Goal: Task Accomplishment & Management: Use online tool/utility

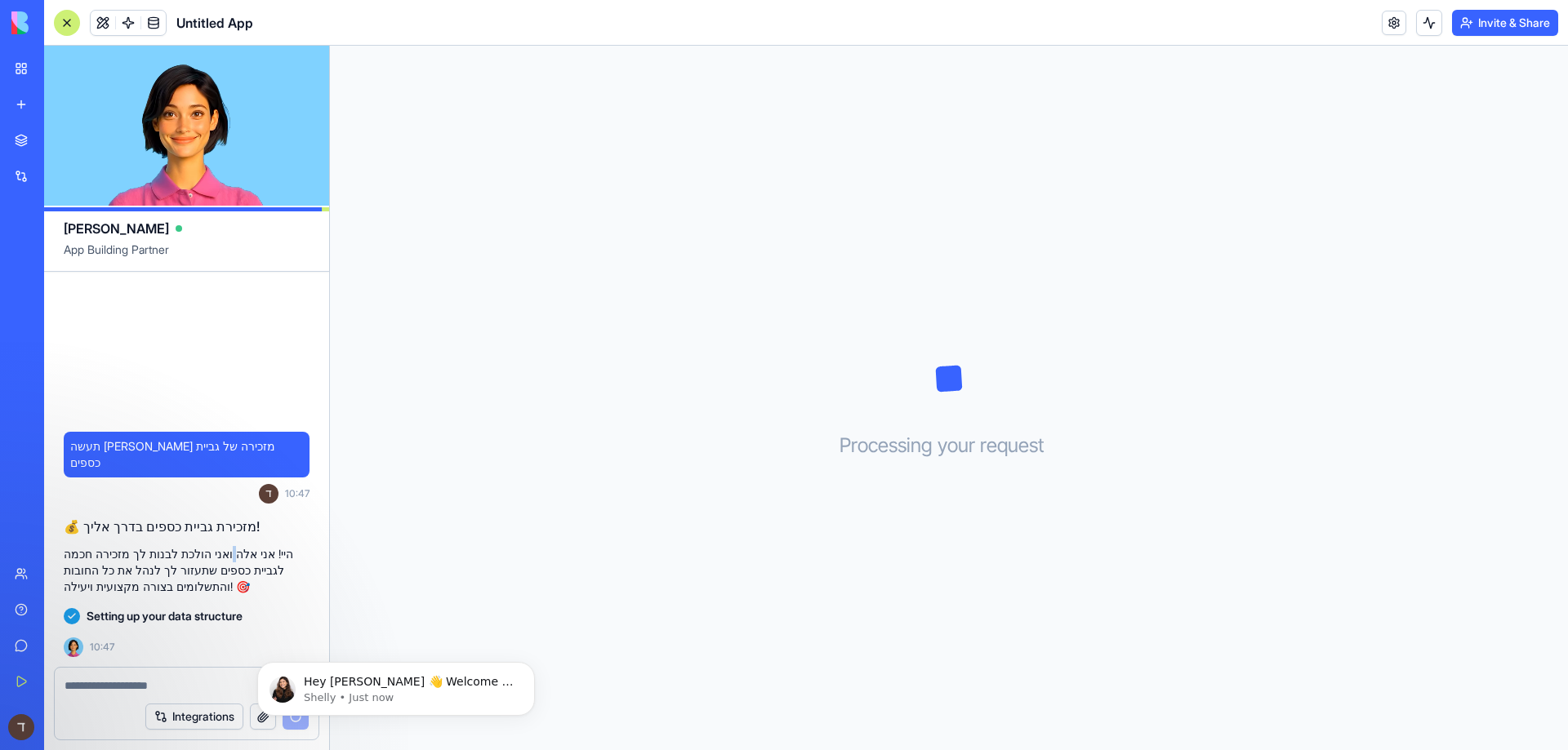
click at [256, 560] on p "היי! אני אלה ואני הולכת לבנות לך מזכירה חכמה לגביית כספים שתעזור לך לנהל את כל …" at bounding box center [187, 570] width 246 height 49
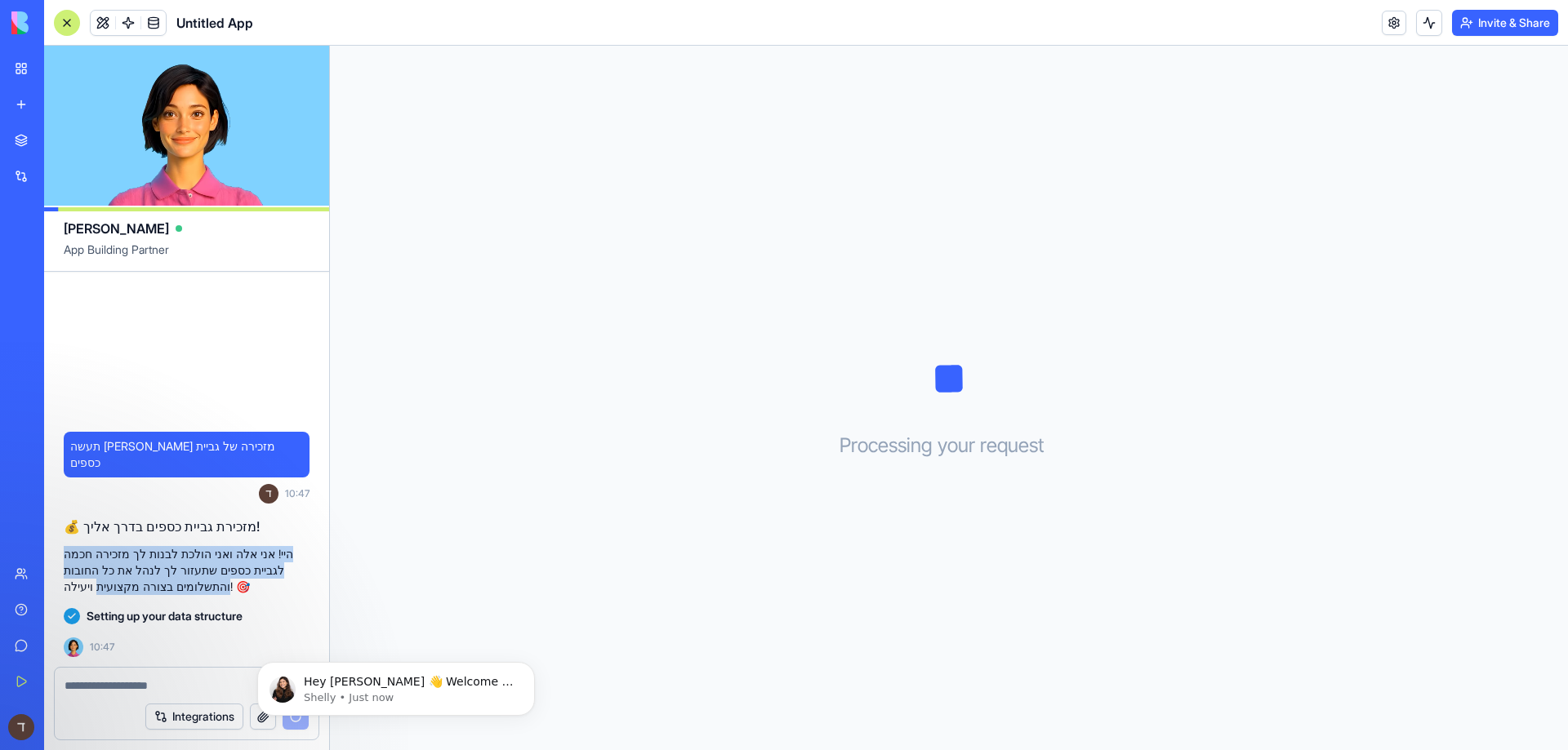
drag, startPoint x: 302, startPoint y: 565, endPoint x: 227, endPoint y: 526, distance: 84.5
click at [227, 526] on div "💰 מזכירת גביית כספים בדרך אליך! היי! אני אלה ואני הולכת לבנות לך מזכירה חכמה לג…" at bounding box center [187, 555] width 246 height 79
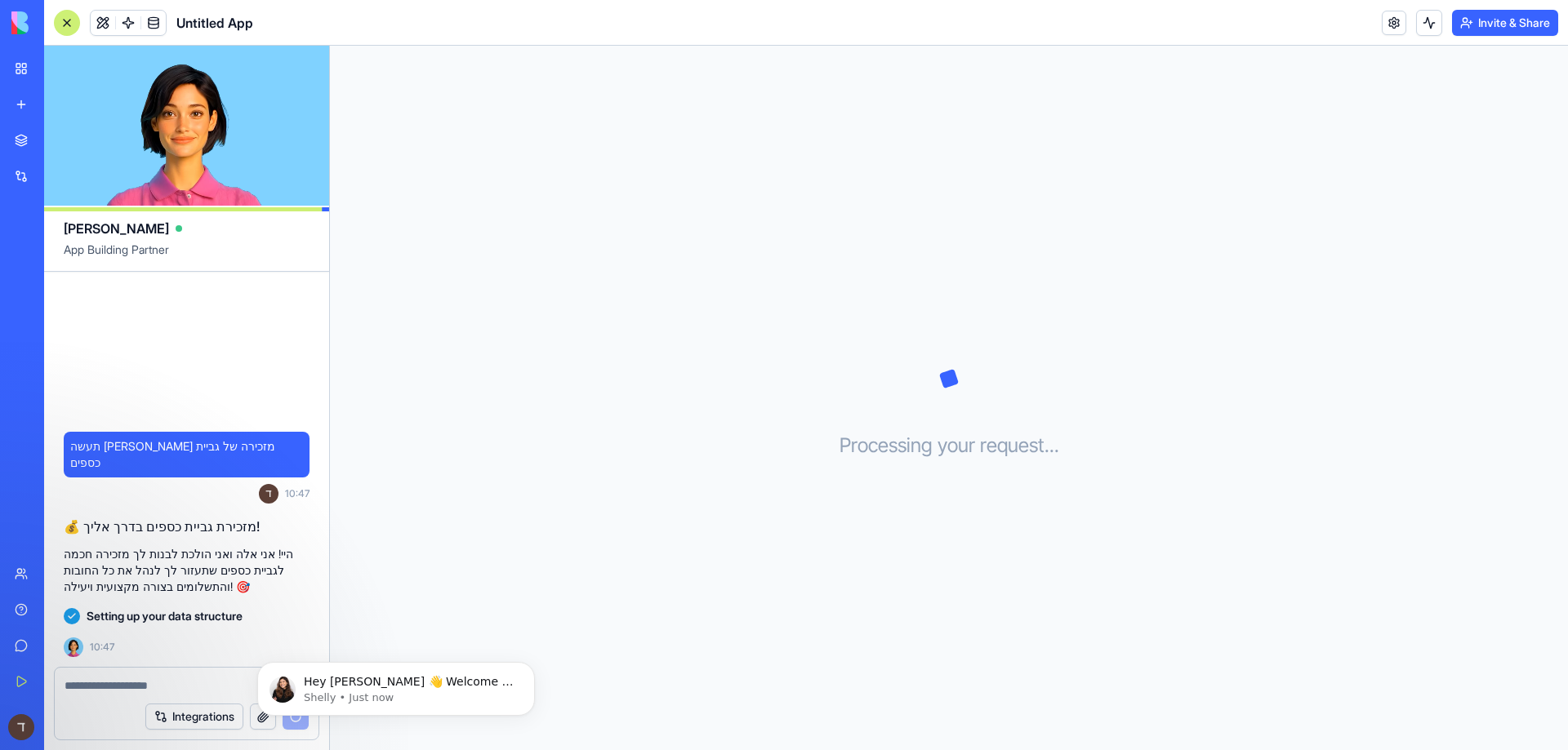
click at [100, 522] on h2 "💰 מזכירת גביית כספים בדרך אליך!" at bounding box center [187, 526] width 246 height 19
click at [102, 524] on h2 "💰 מזכירת גביית כספים בדרך אליך!" at bounding box center [187, 526] width 246 height 19
click at [102, 524] on h2 "💰 מזכירת גביית כספים בדרך אליך!" at bounding box center [187, 526] width 246 height 19
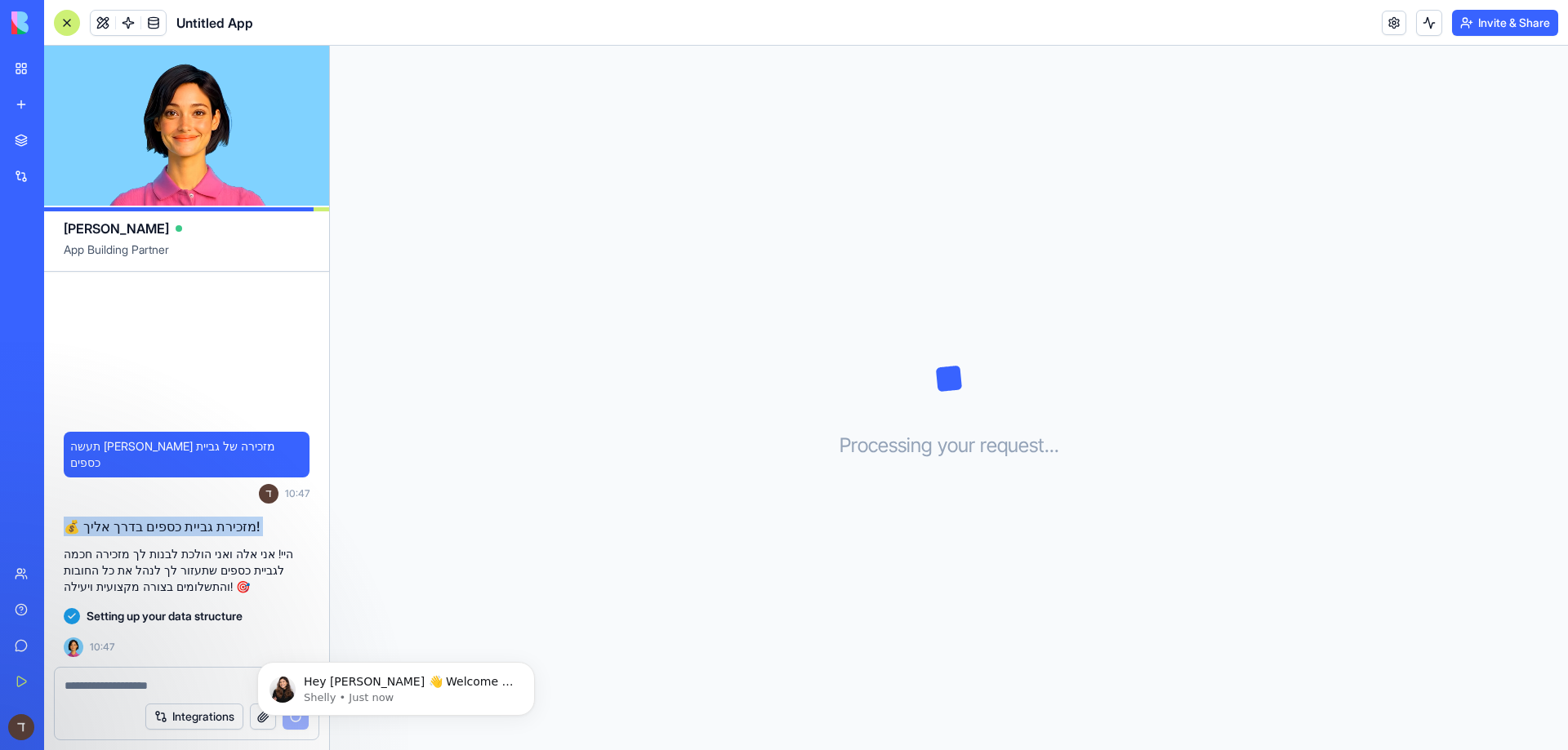
click at [102, 524] on h2 "💰 מזכירת גביית כספים בדרך אליך!" at bounding box center [187, 526] width 246 height 19
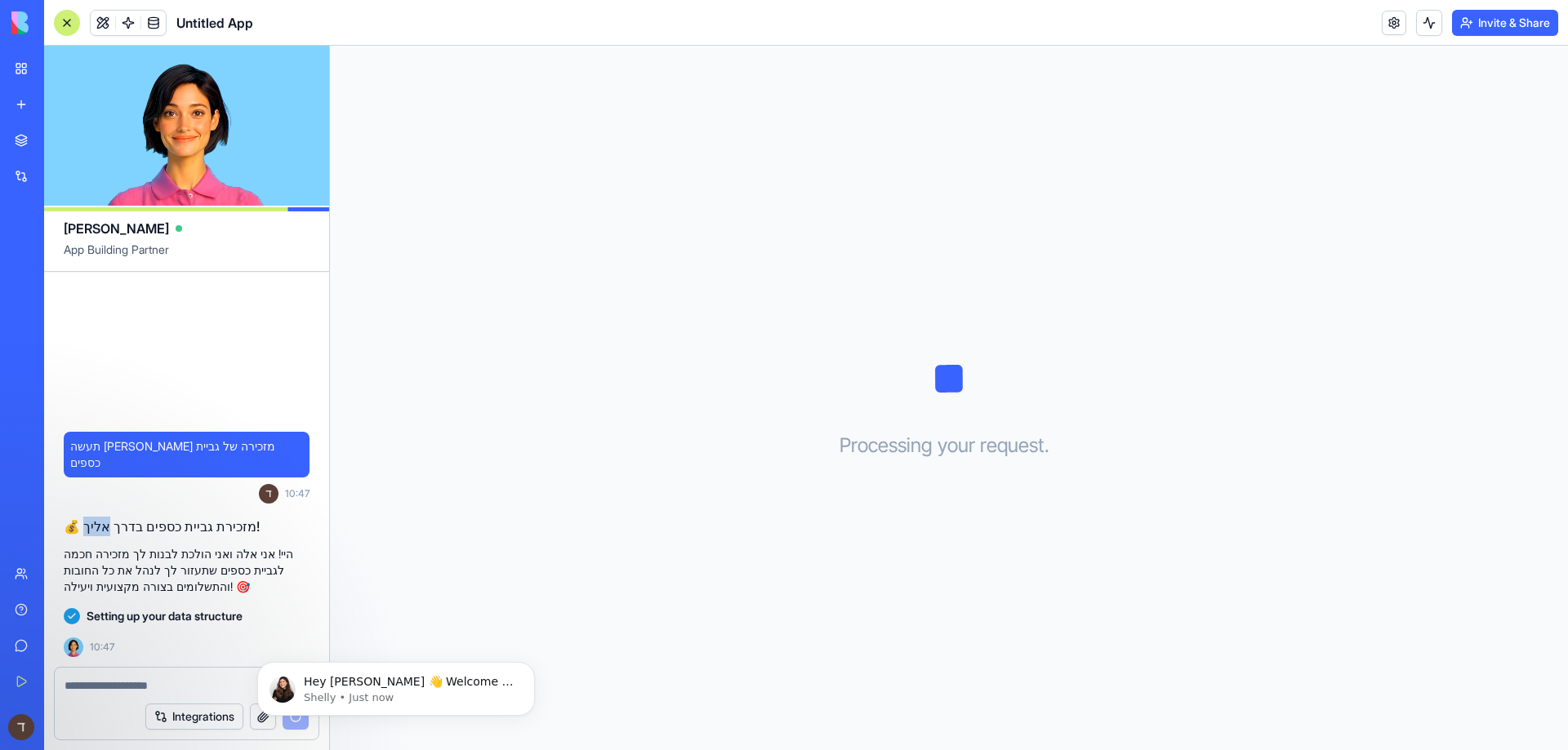
click at [102, 524] on h2 "💰 מזכירת גביית כספים בדרך אליך!" at bounding box center [187, 526] width 246 height 19
drag, startPoint x: 101, startPoint y: 524, endPoint x: 243, endPoint y: 534, distance: 142.4
click at [243, 534] on h2 "💰 מזכירת גביית כספים בדרך אליך!" at bounding box center [187, 526] width 246 height 19
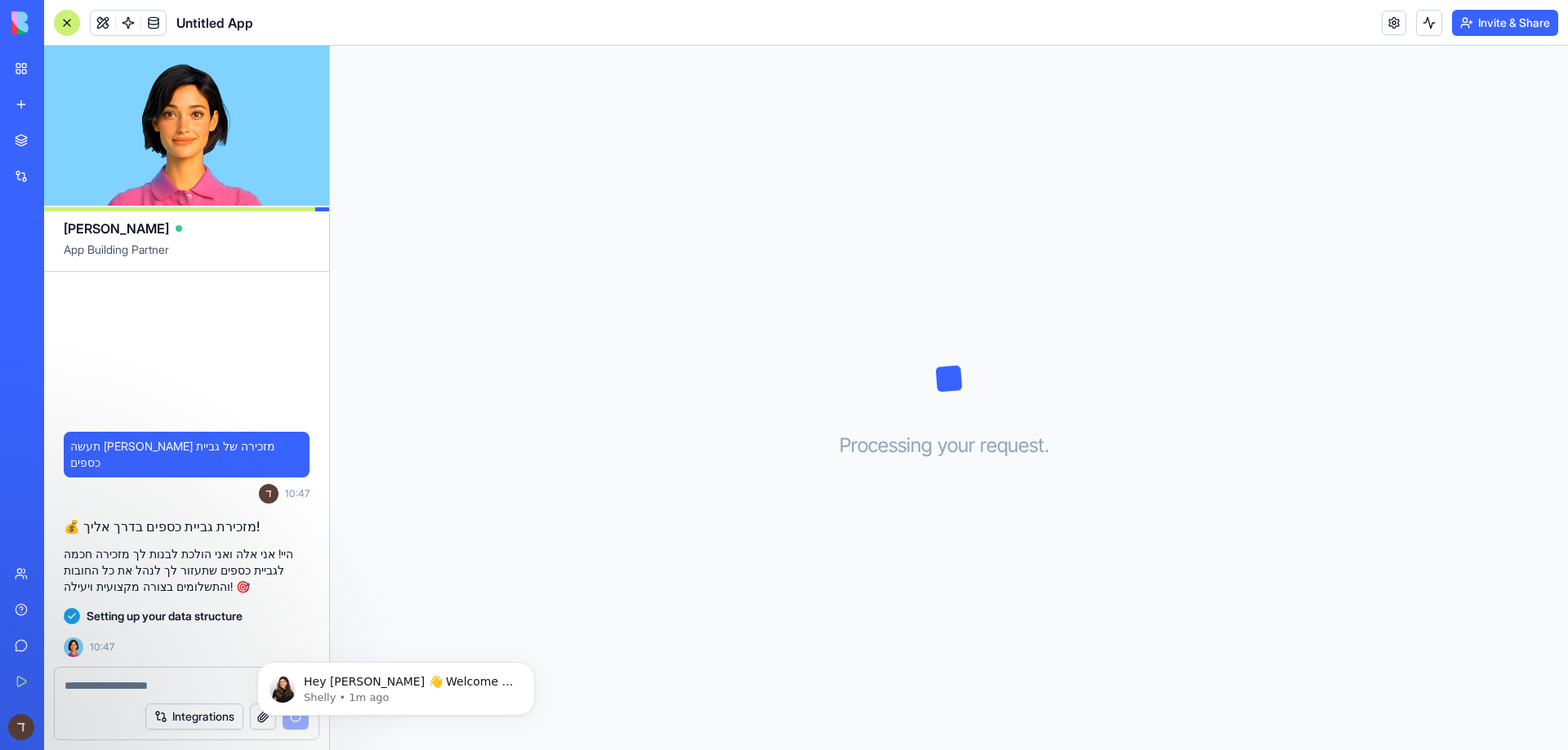
drag, startPoint x: 260, startPoint y: 733, endPoint x: 260, endPoint y: 719, distance: 14.0
click at [260, 719] on body "Hey דניאל 👋 Welcome to Blocks 🙌 I'm here if you have any questions! Shelly • 1m…" at bounding box center [396, 685] width 313 height 101
click at [267, 256] on span "App Building Partner" at bounding box center [187, 256] width 246 height 29
click at [531, 667] on icon "Dismiss notification" at bounding box center [530, 666] width 9 height 9
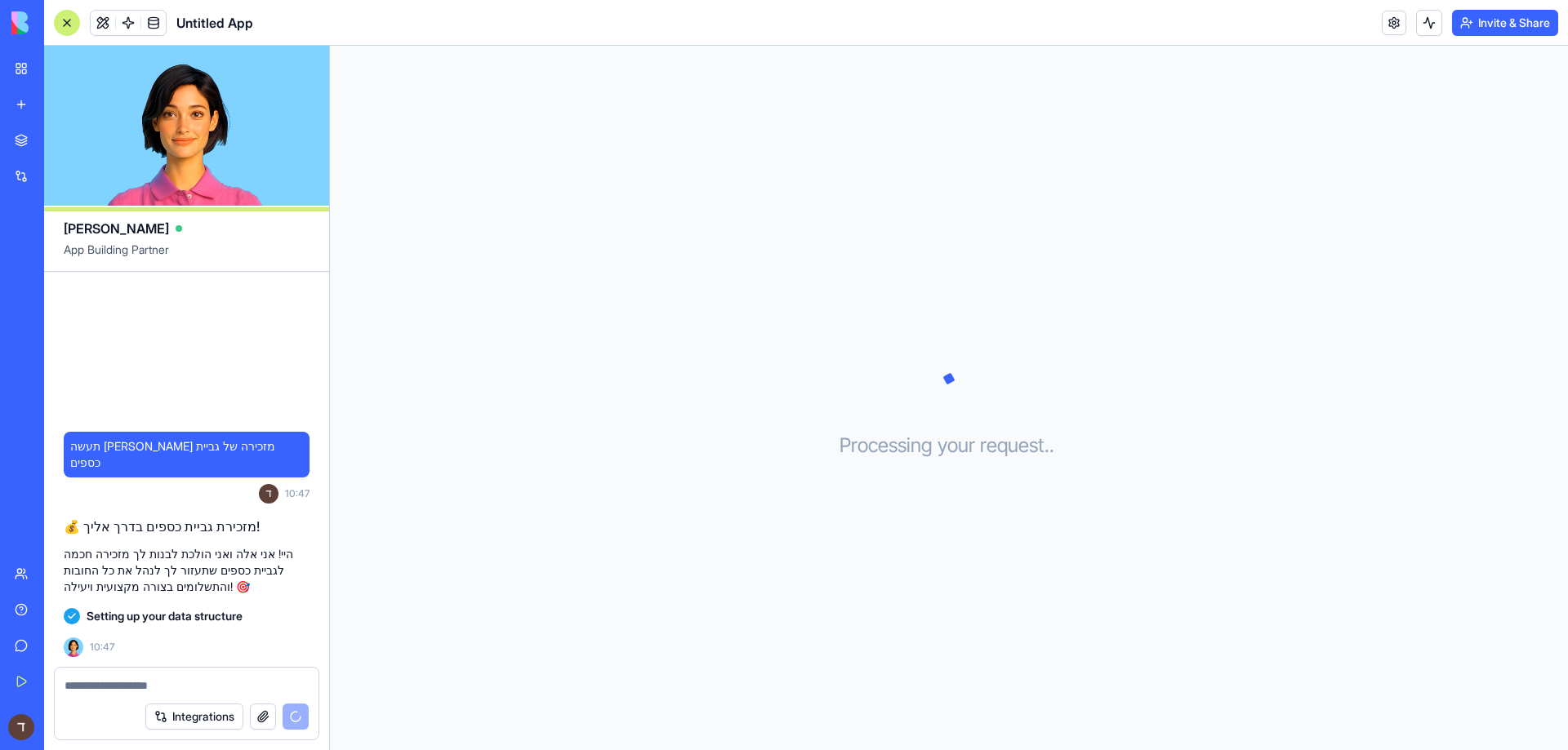
click at [11, 70] on link "My Workspace" at bounding box center [38, 68] width 65 height 33
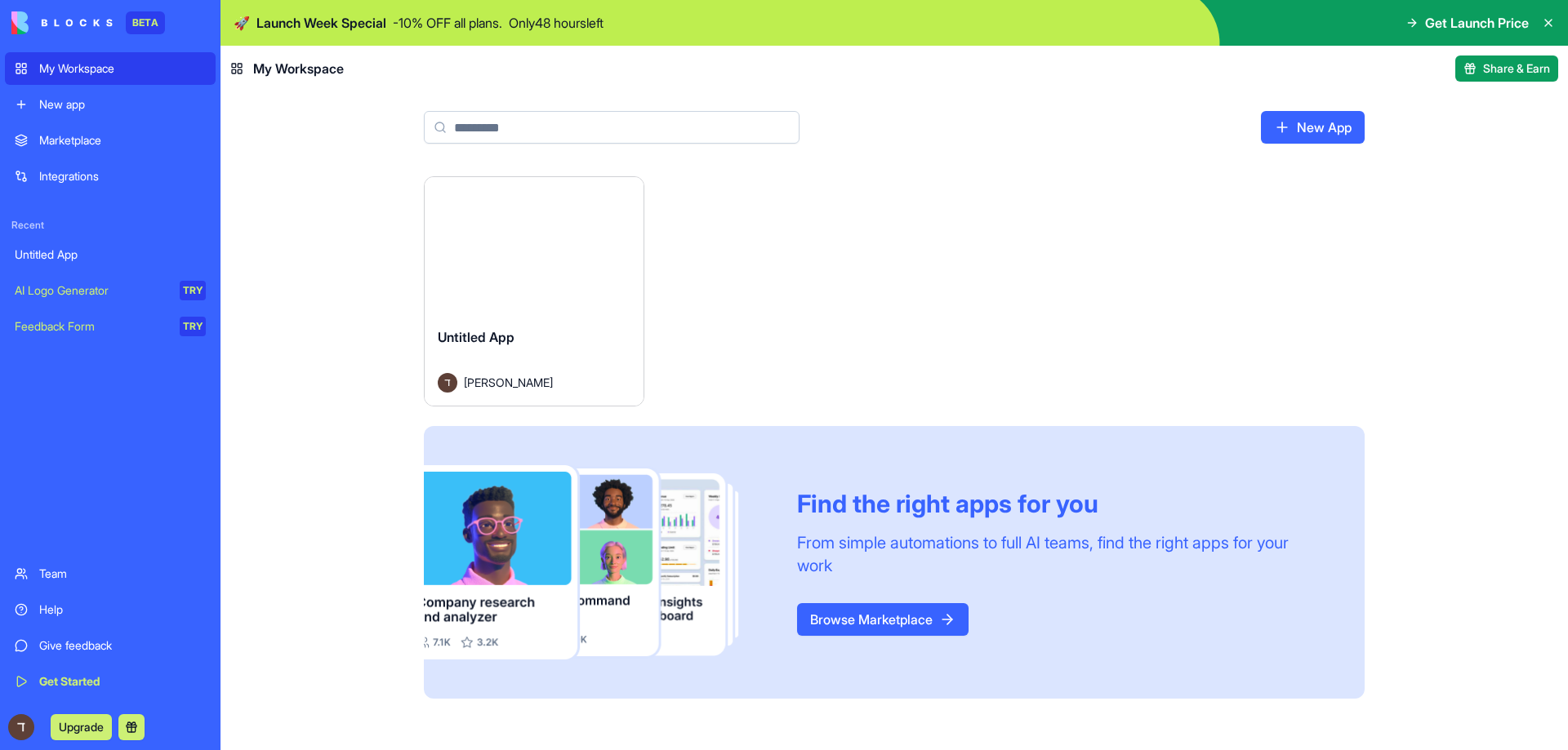
click at [1106, 197] on div "Launch [PERSON_NAME] App [PERSON_NAME] Find the right apps for you From simple …" at bounding box center [894, 437] width 941 height 523
click at [860, 609] on link "Browse Marketplace" at bounding box center [883, 619] width 172 height 33
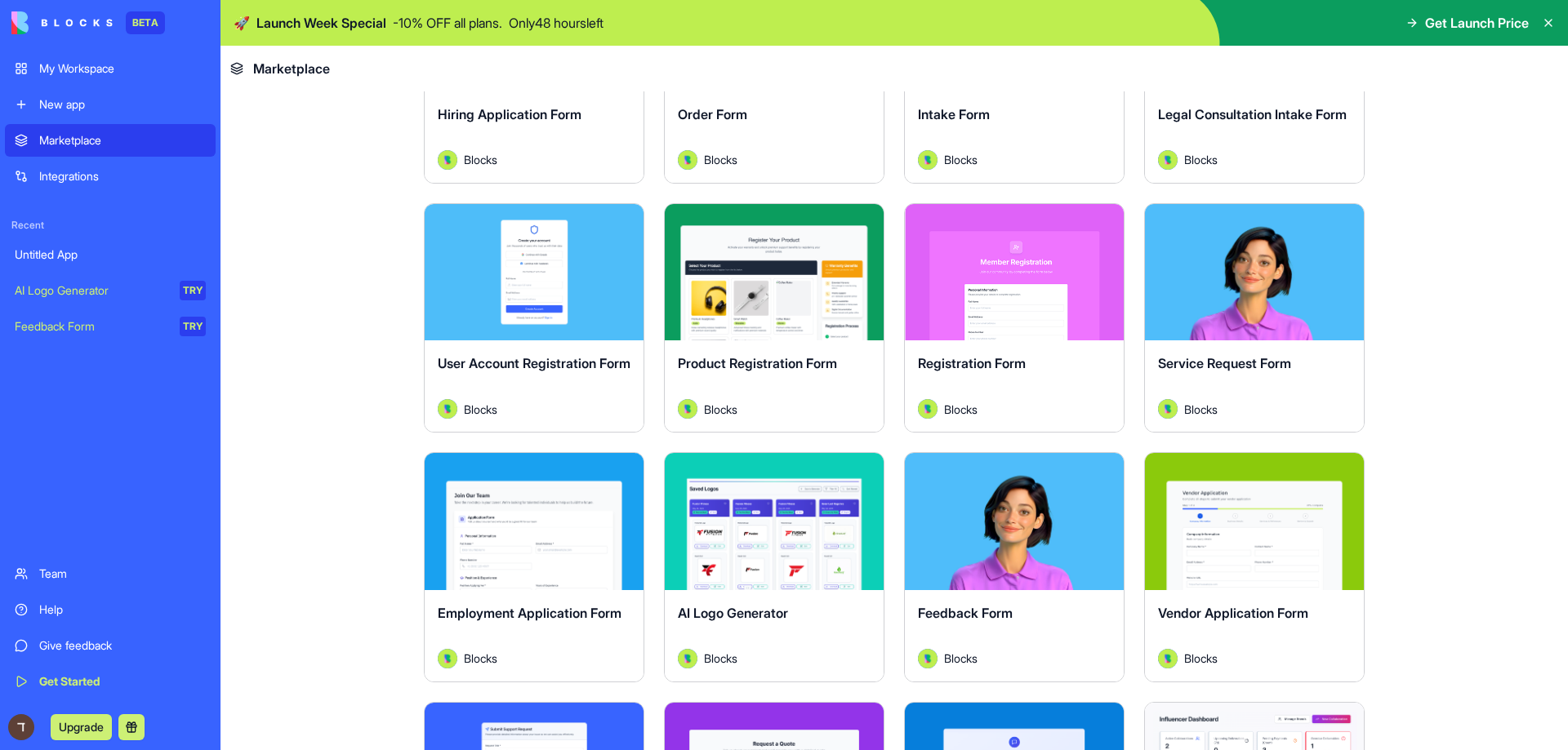
scroll to position [490, 0]
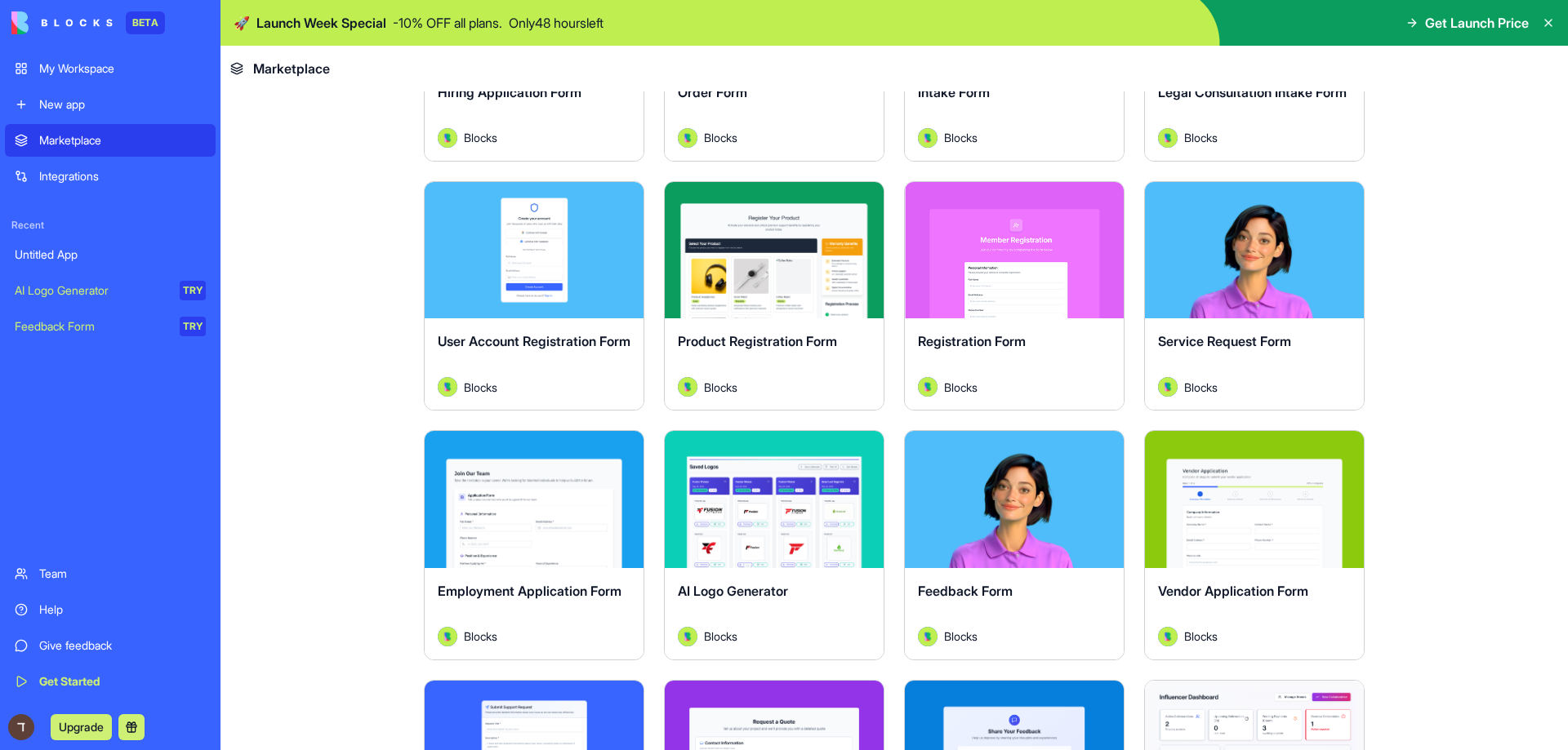
click at [744, 547] on div "Explore" at bounding box center [773, 499] width 219 height 137
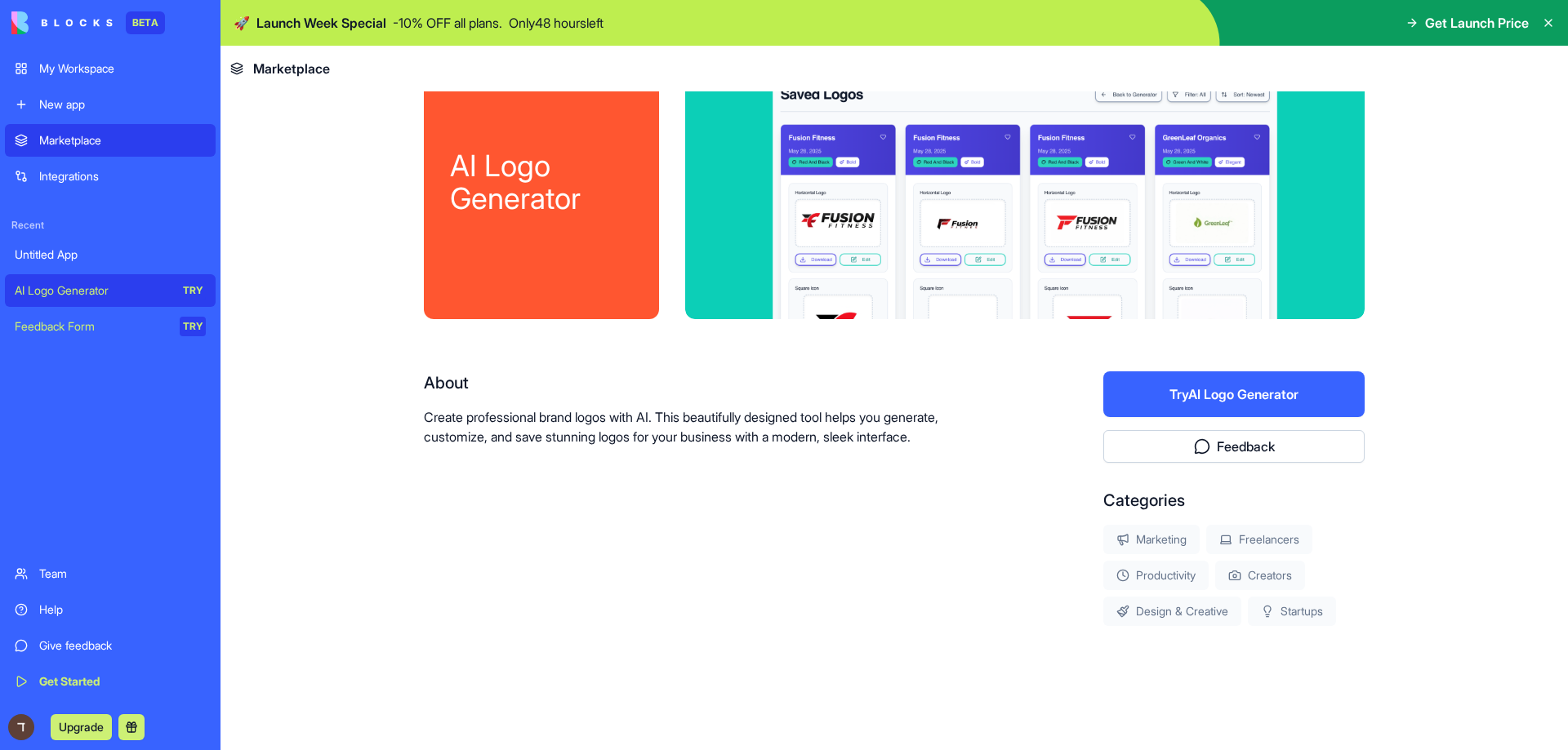
scroll to position [53, 0]
click at [797, 501] on div "About Create professional brand logos with AI. This beautifully designed tool h…" at bounding box center [711, 499] width 575 height 255
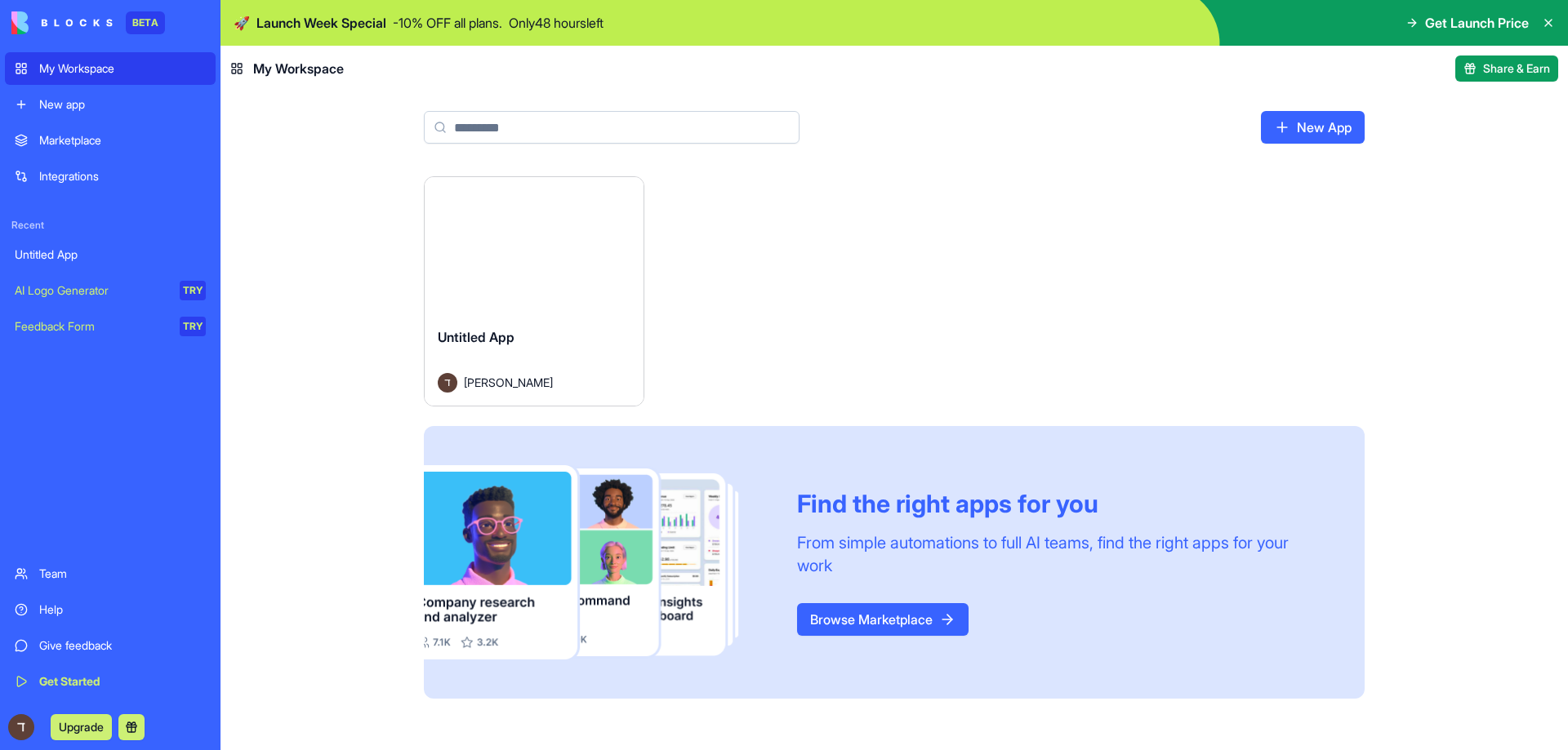
click at [58, 111] on div "New app" at bounding box center [122, 104] width 166 height 16
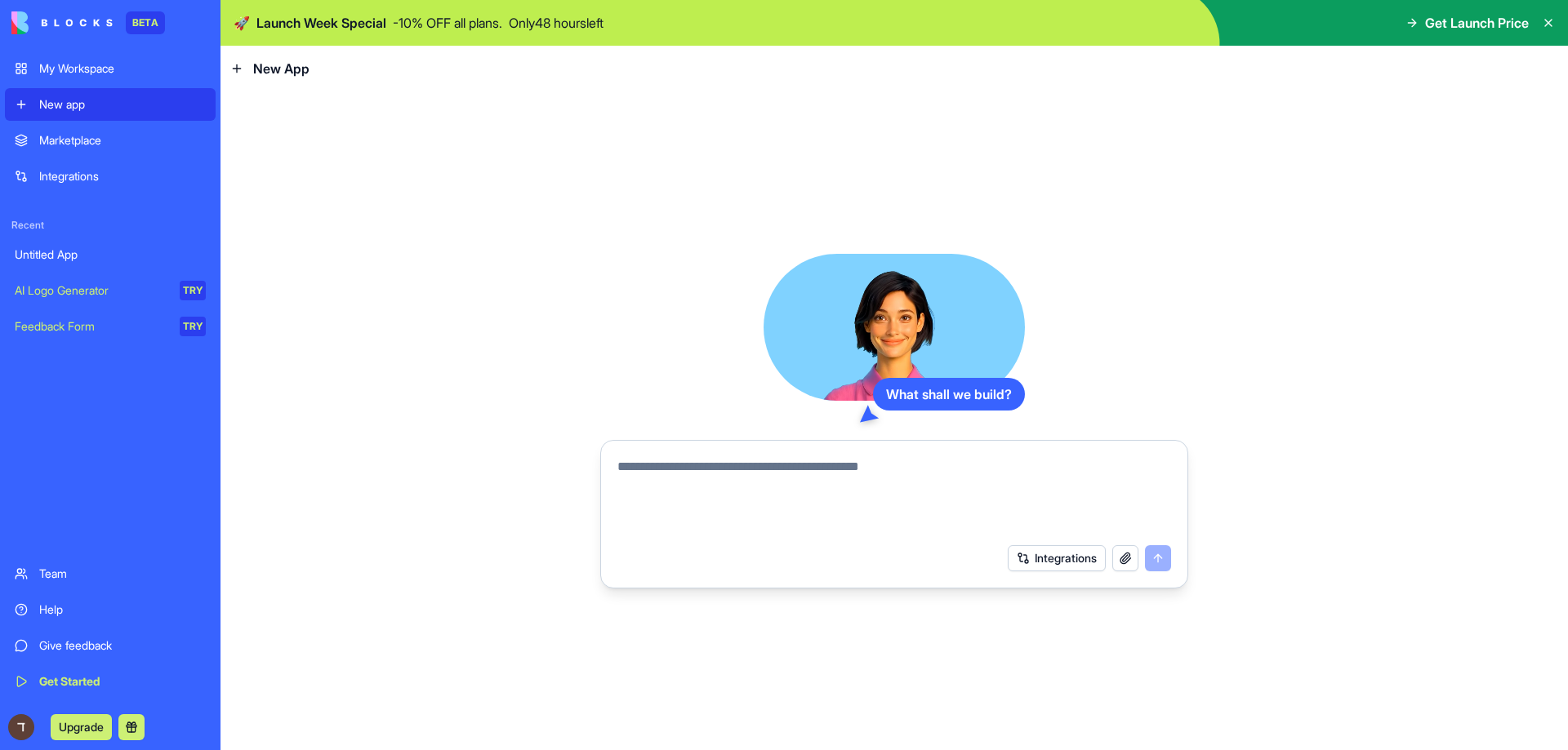
drag, startPoint x: 1128, startPoint y: 544, endPoint x: 1127, endPoint y: 560, distance: 16.0
click at [1128, 546] on div "Integrations" at bounding box center [895, 558] width 573 height 46
click at [1126, 560] on button "button" at bounding box center [1126, 558] width 27 height 27
click at [1053, 558] on button "Integrations" at bounding box center [1057, 558] width 98 height 27
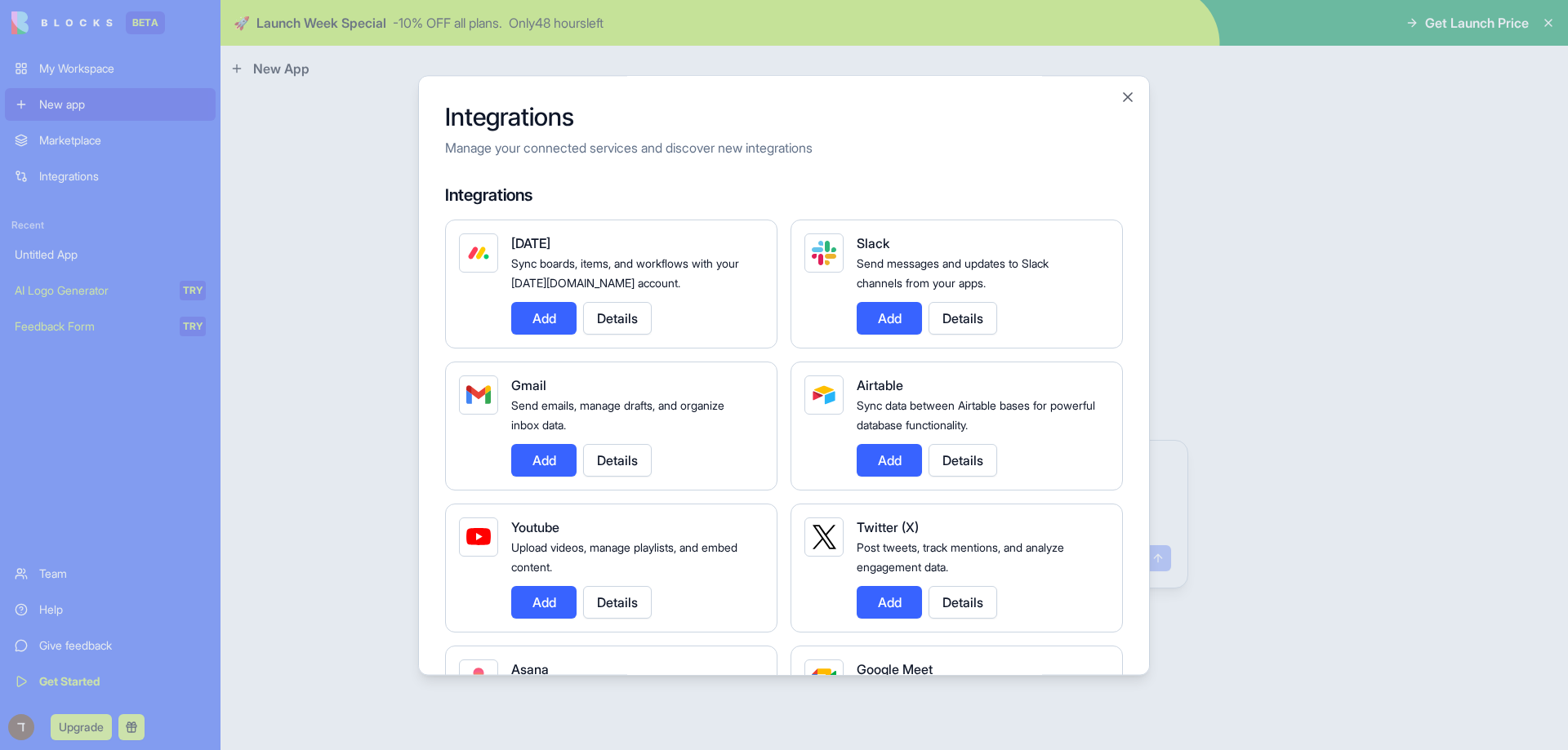
click at [1118, 103] on h2 "Integrations" at bounding box center [784, 116] width 678 height 29
click at [1124, 96] on button "Close" at bounding box center [1127, 97] width 16 height 16
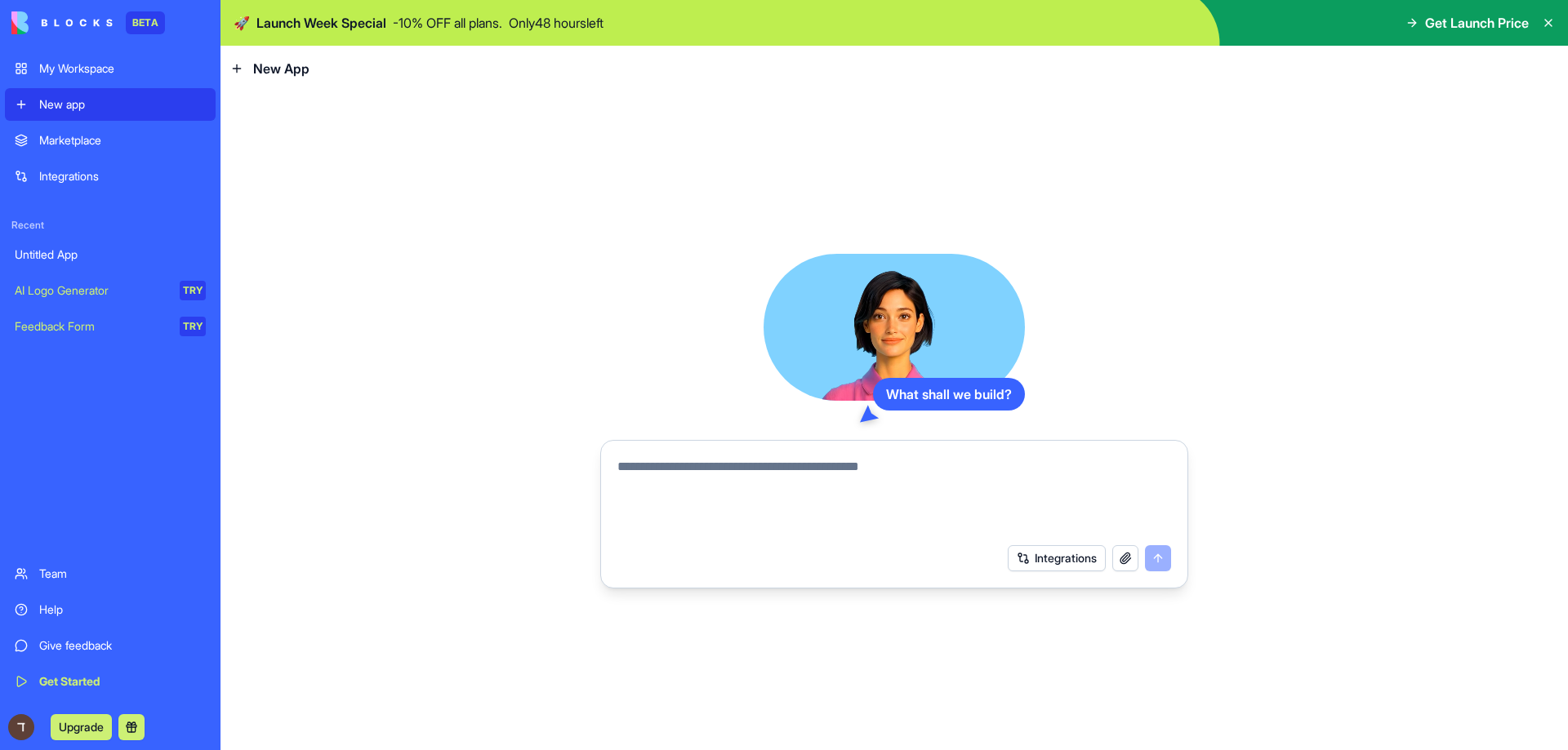
click at [290, 137] on div "What shall we build? Integrations" at bounding box center [894, 420] width 1348 height 659
click at [287, 72] on span "New App" at bounding box center [281, 68] width 57 height 19
click at [788, 451] on div at bounding box center [895, 492] width 573 height 88
click at [779, 461] on textarea at bounding box center [895, 496] width 554 height 79
click at [1121, 561] on button "button" at bounding box center [1126, 558] width 27 height 27
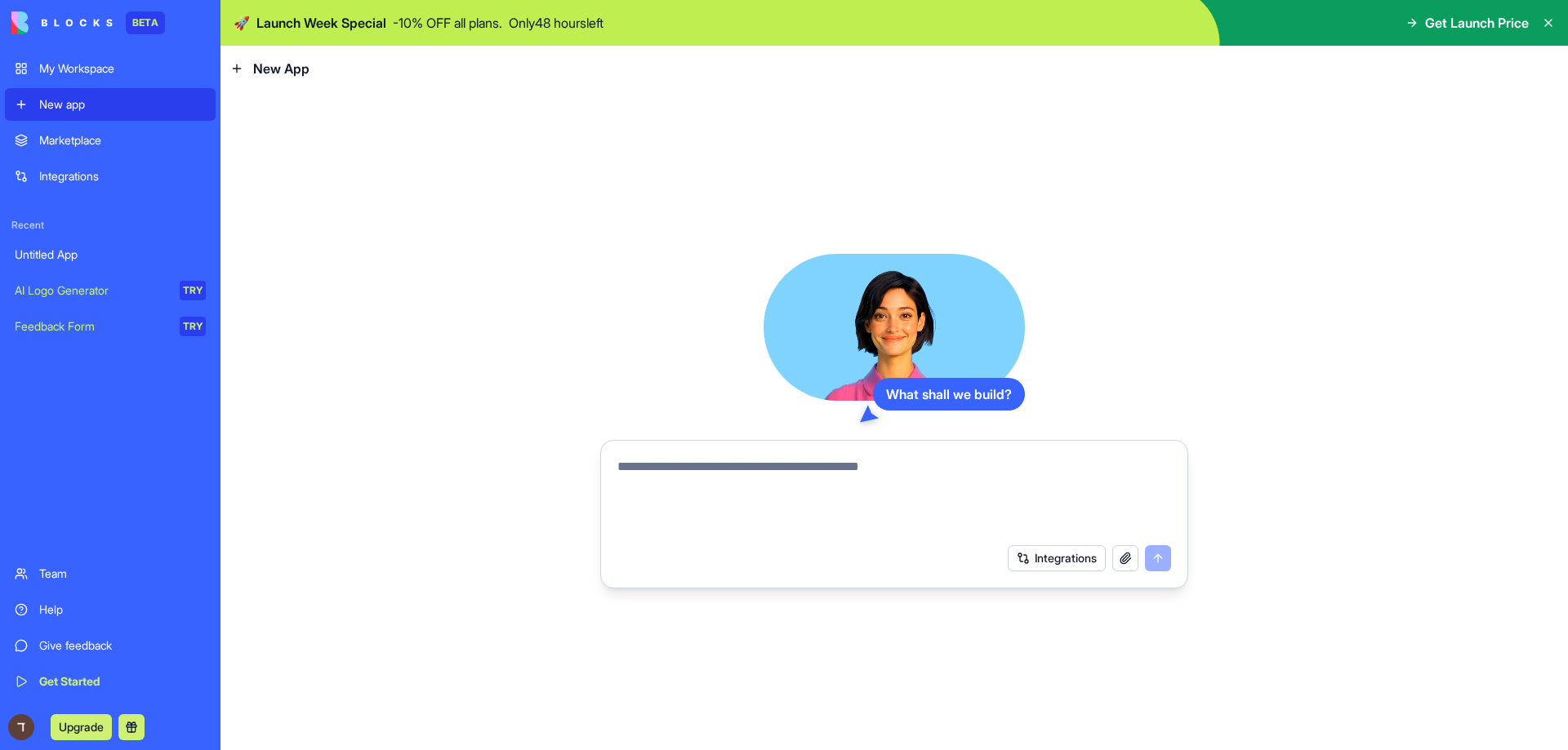
click at [173, 73] on div "My Workspace" at bounding box center [122, 68] width 166 height 16
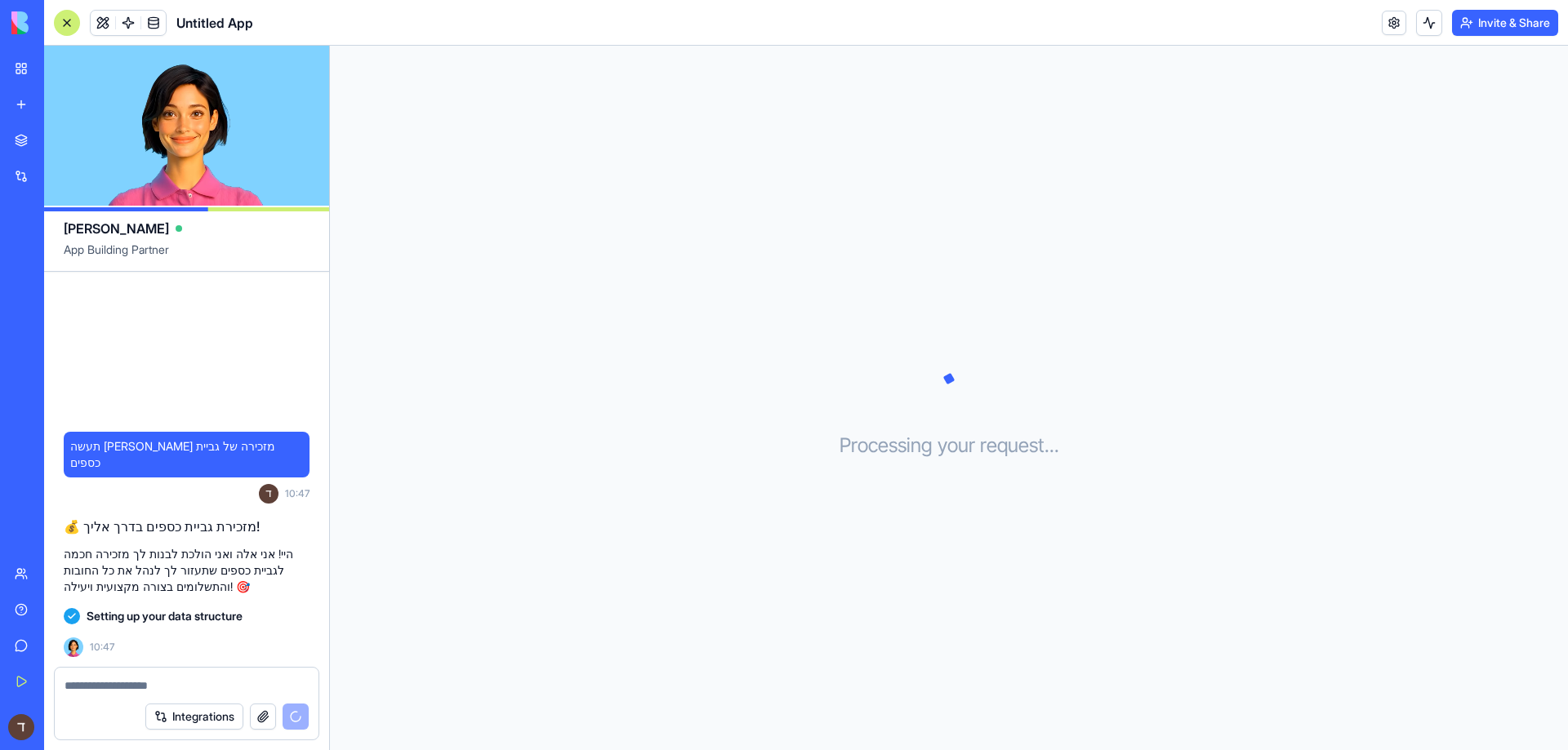
drag, startPoint x: 230, startPoint y: 540, endPoint x: 160, endPoint y: 746, distance: 217.6
drag, startPoint x: 160, startPoint y: 746, endPoint x: 119, endPoint y: 674, distance: 82.9
click at [119, 676] on div at bounding box center [187, 681] width 264 height 27
click at [114, 682] on textarea at bounding box center [187, 685] width 244 height 16
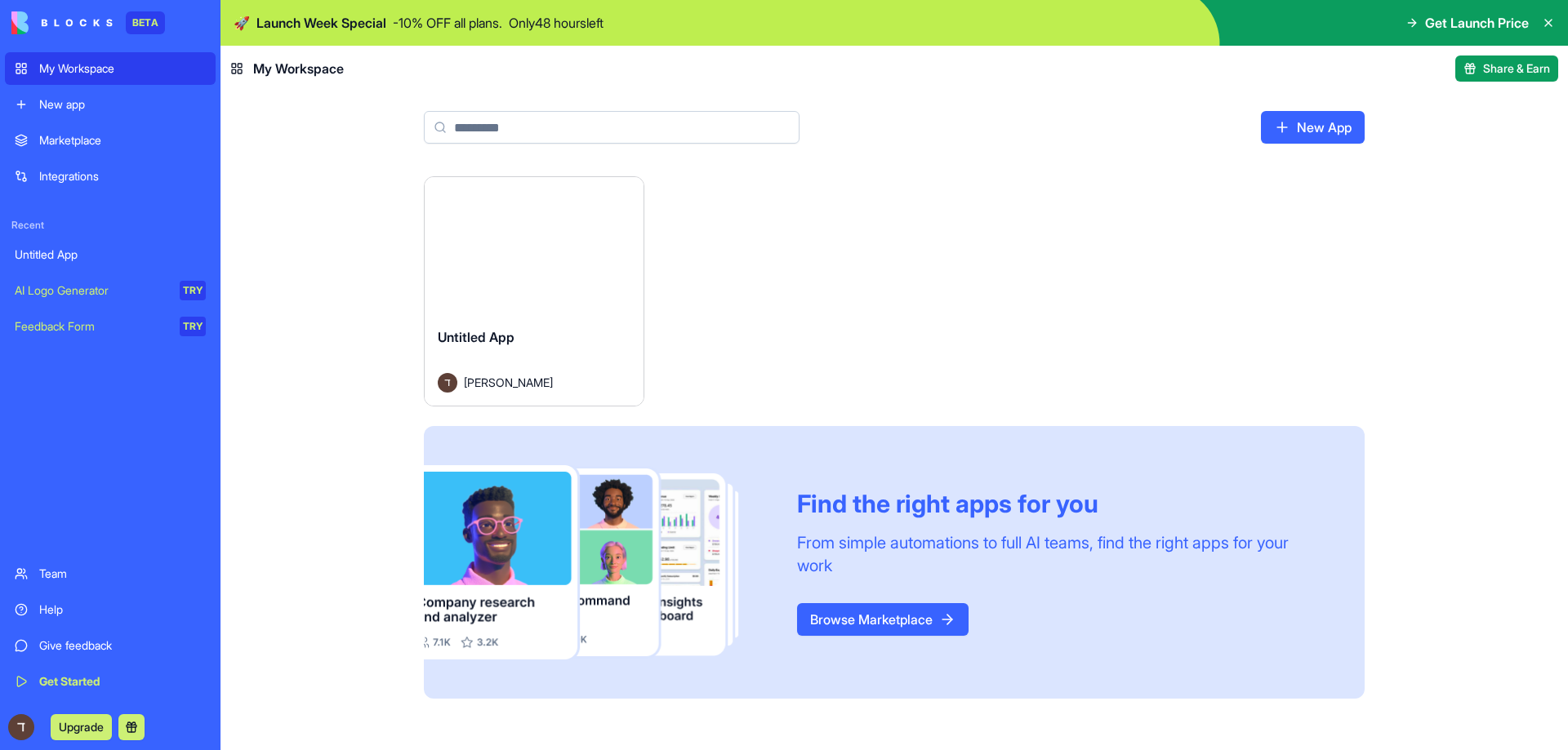
click at [68, 672] on link "Get Started" at bounding box center [111, 681] width 211 height 33
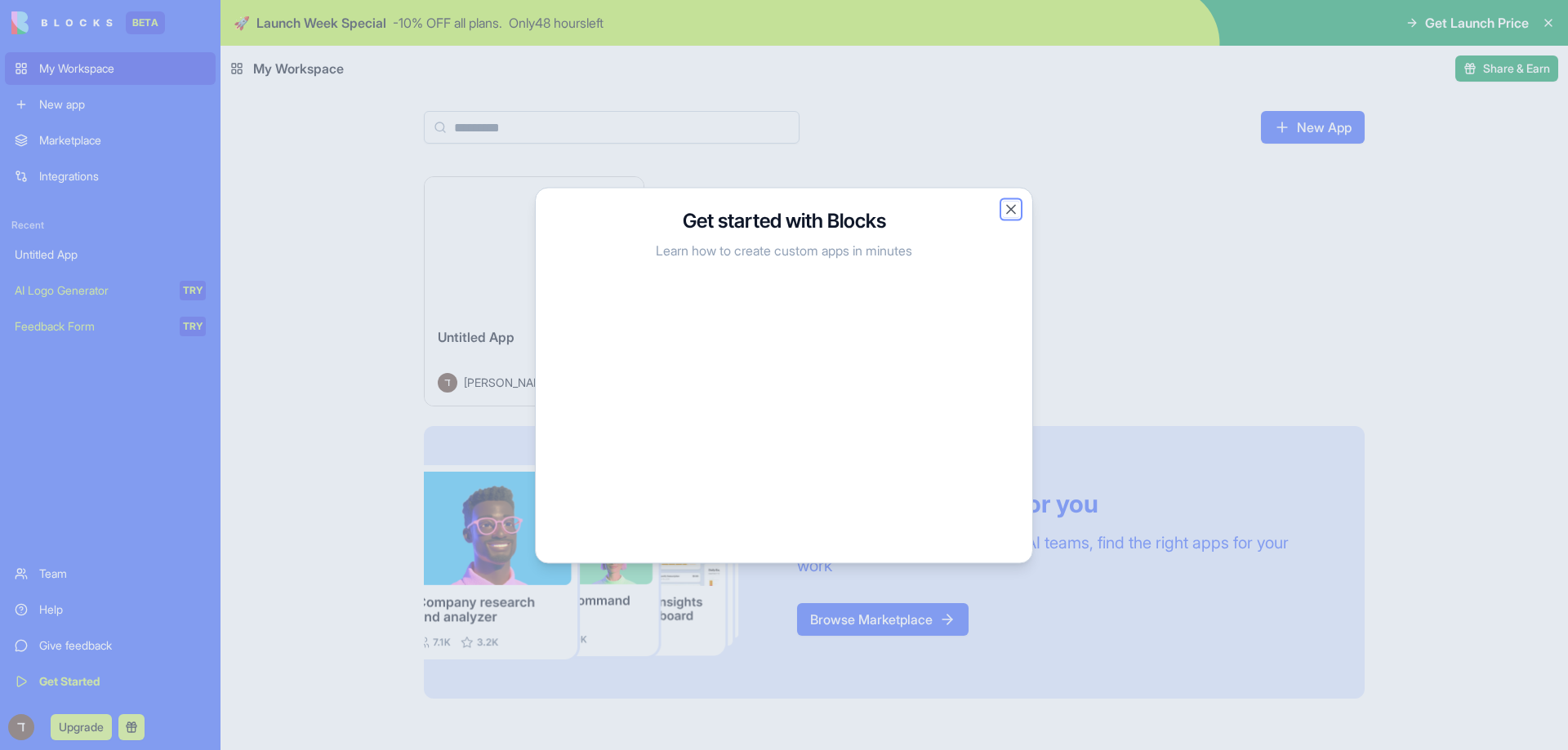
click at [1011, 204] on button "Close" at bounding box center [1011, 209] width 16 height 16
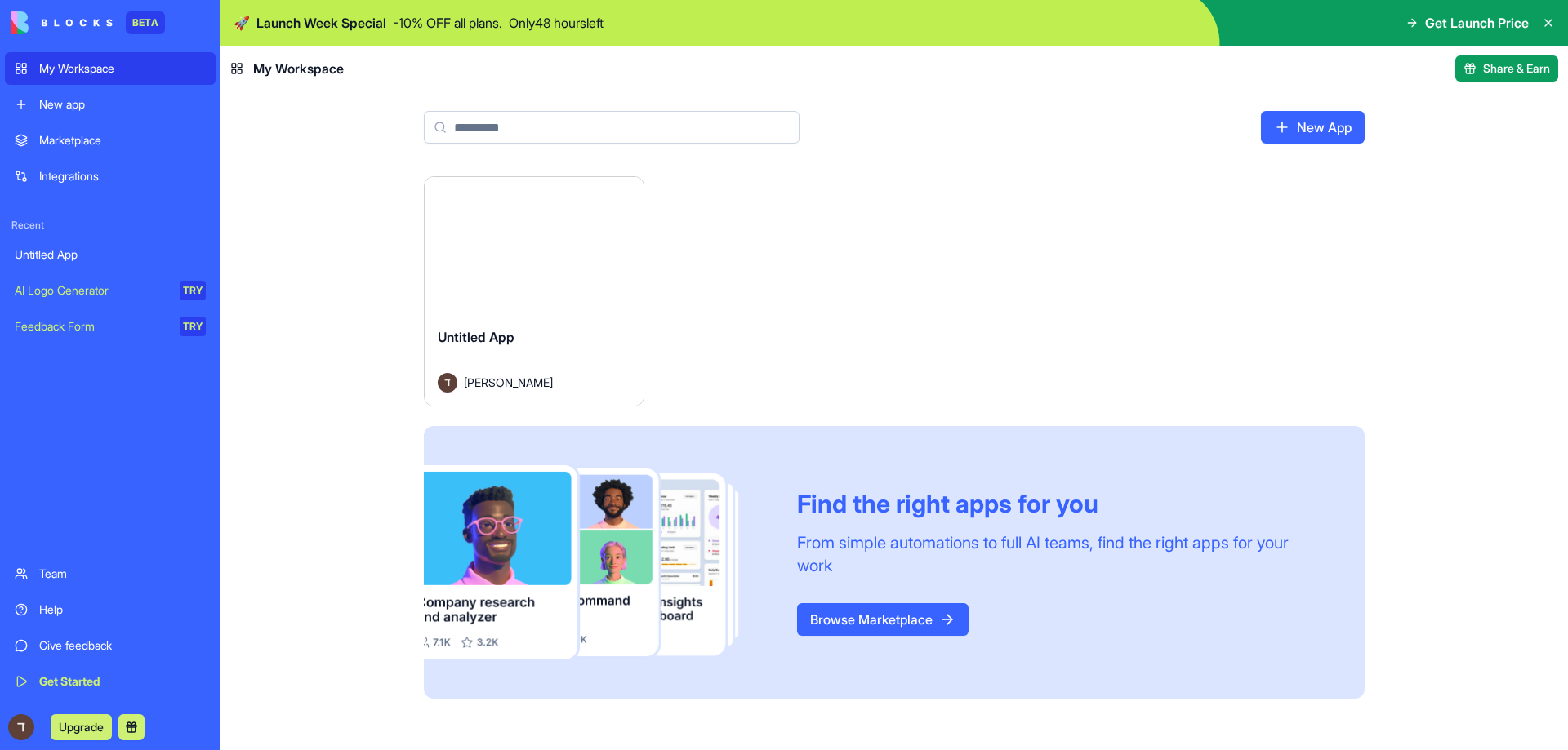
click at [295, 145] on main "New App Launch Untitled App דניאל ניסים Find the right apps for you From simple…" at bounding box center [894, 420] width 1348 height 659
drag, startPoint x: 319, startPoint y: 64, endPoint x: 307, endPoint y: 67, distance: 12.4
click at [311, 66] on span "My Workspace" at bounding box center [298, 68] width 90 height 19
click at [238, 65] on icon at bounding box center [236, 68] width 13 height 13
click at [238, 65] on rect at bounding box center [240, 65] width 4 height 4
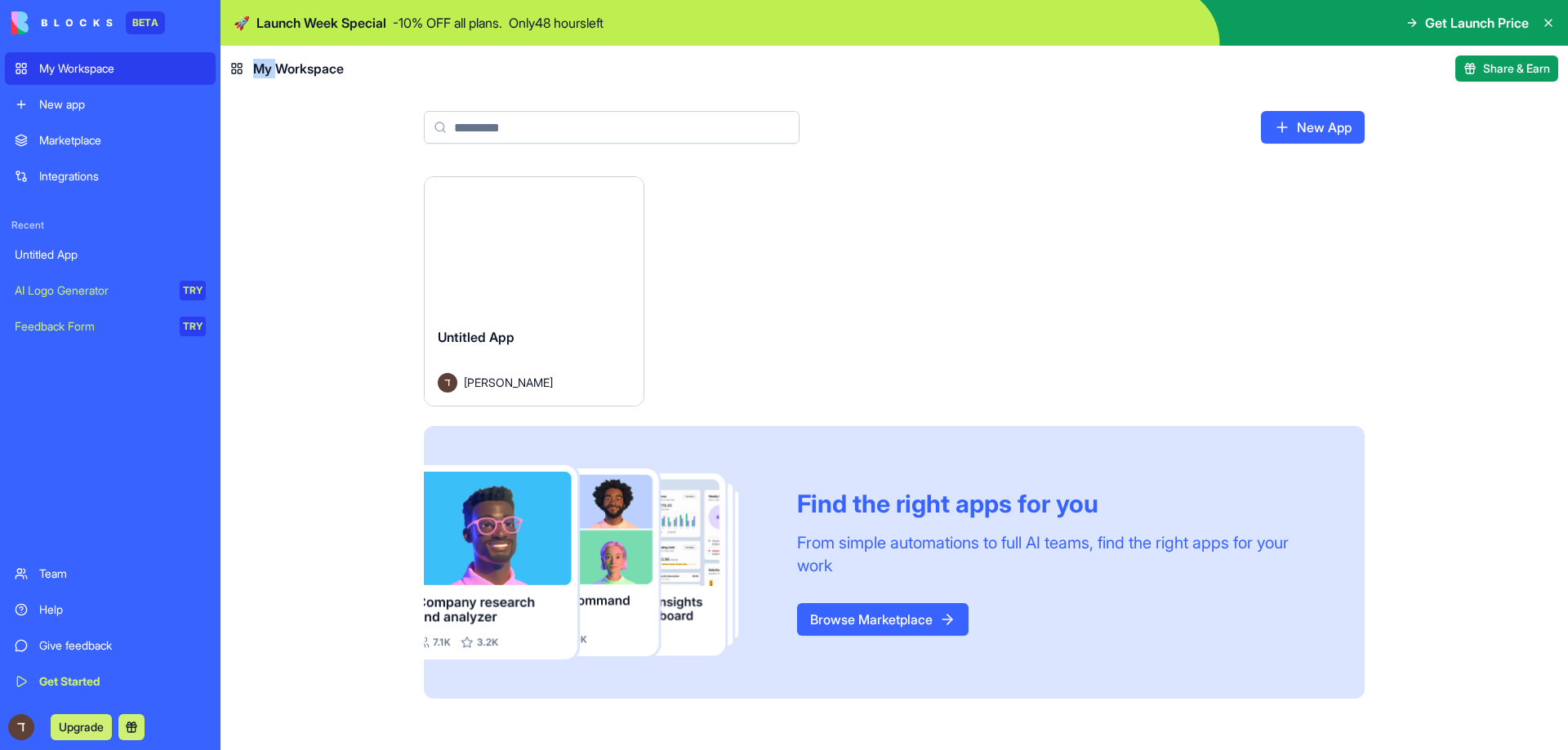
click at [158, 75] on div "My Workspace" at bounding box center [122, 68] width 166 height 16
click at [138, 107] on div "New app" at bounding box center [122, 104] width 166 height 16
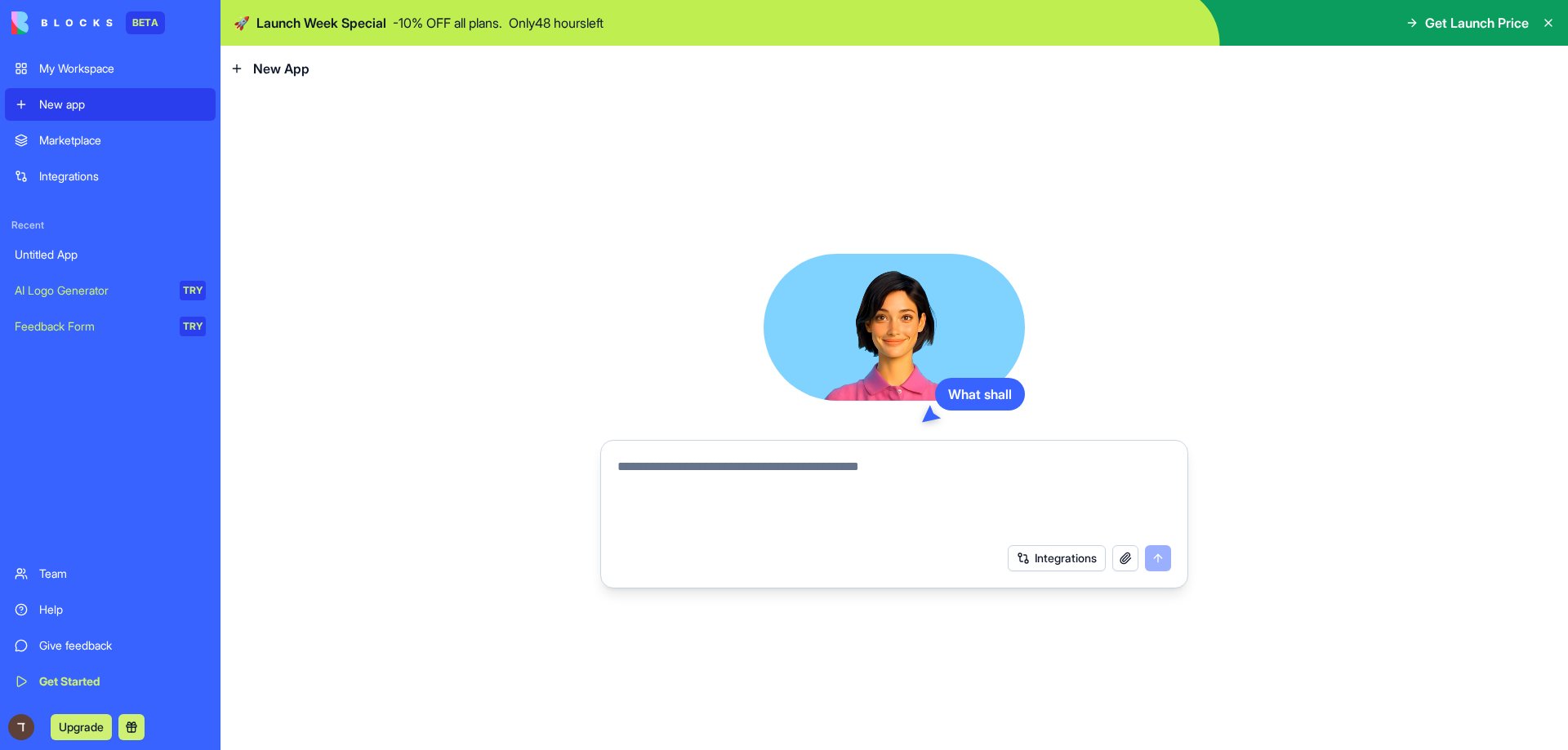
click at [133, 143] on div "Marketplace" at bounding box center [122, 141] width 166 height 16
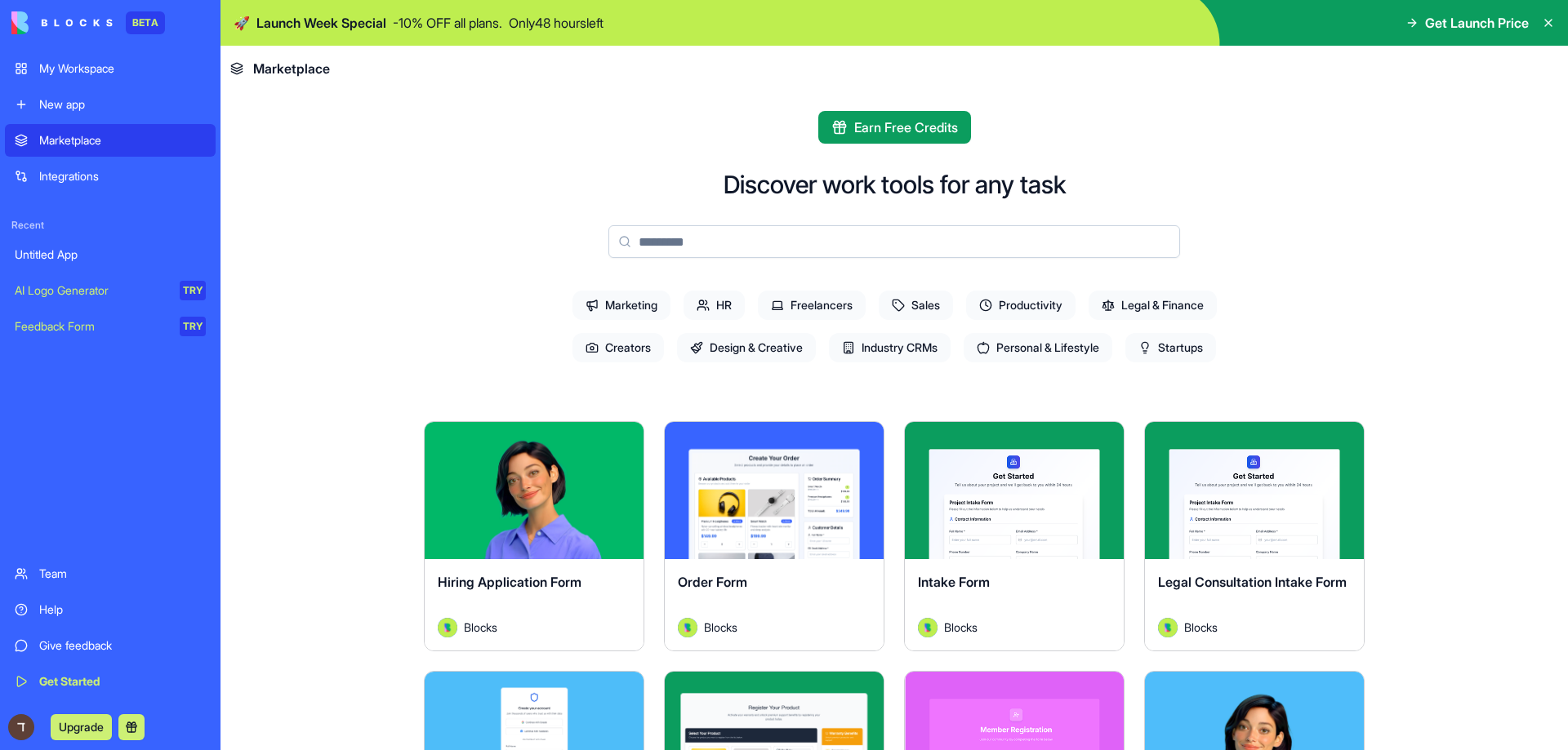
click at [178, 80] on link "My Workspace" at bounding box center [111, 68] width 211 height 33
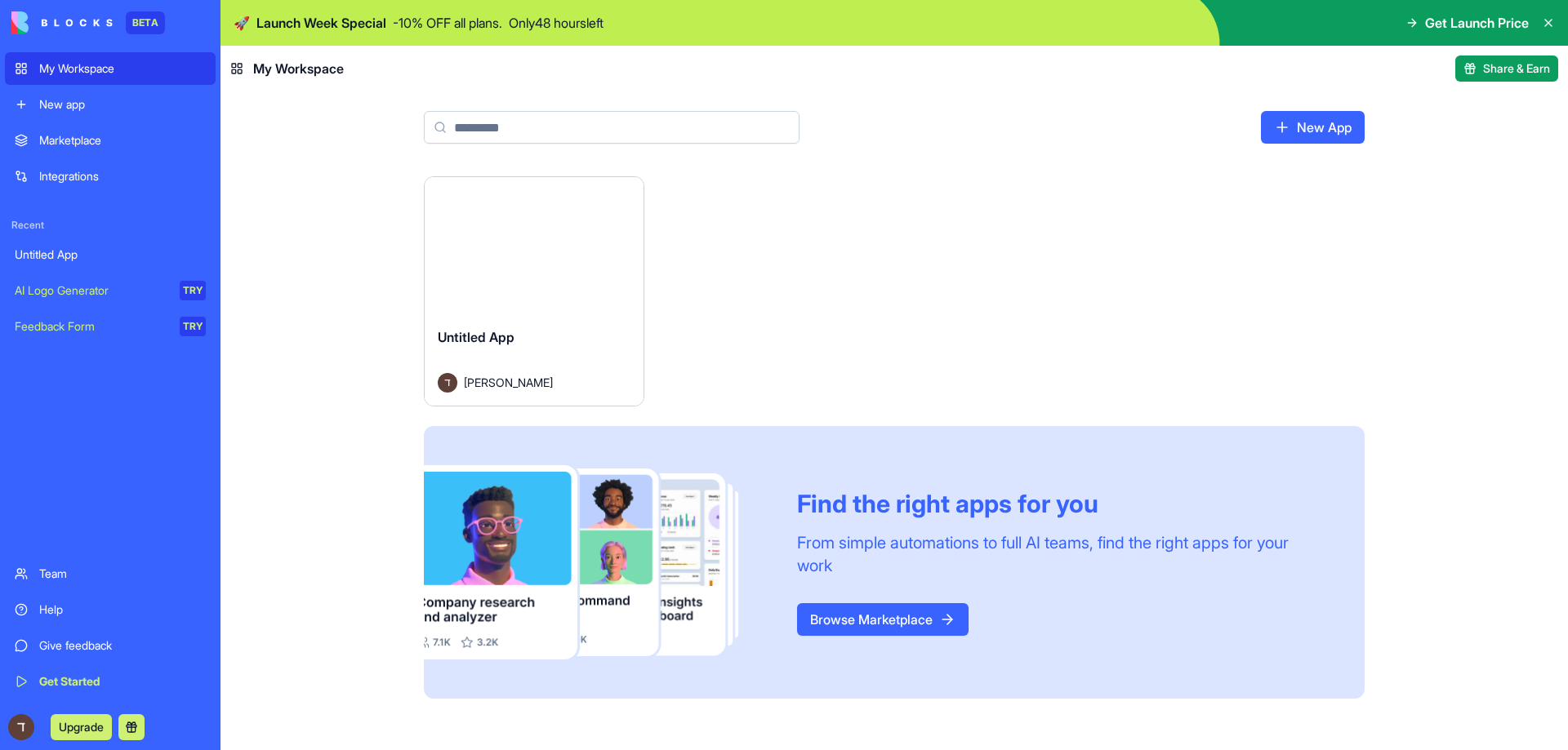
click at [158, 98] on div "New app" at bounding box center [122, 104] width 166 height 16
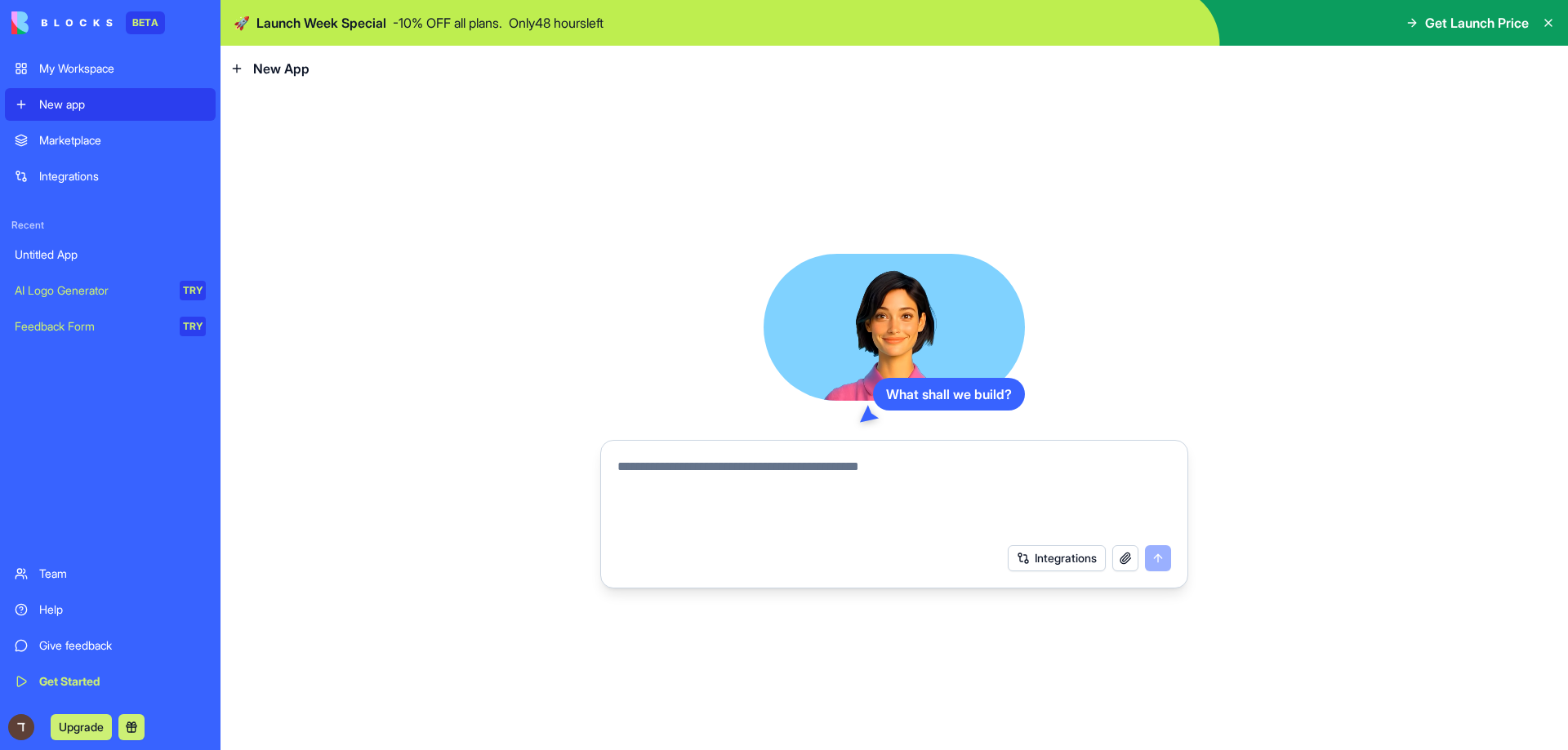
click at [878, 461] on textarea at bounding box center [895, 496] width 554 height 79
click at [1043, 554] on button "Integrations" at bounding box center [1057, 558] width 98 height 27
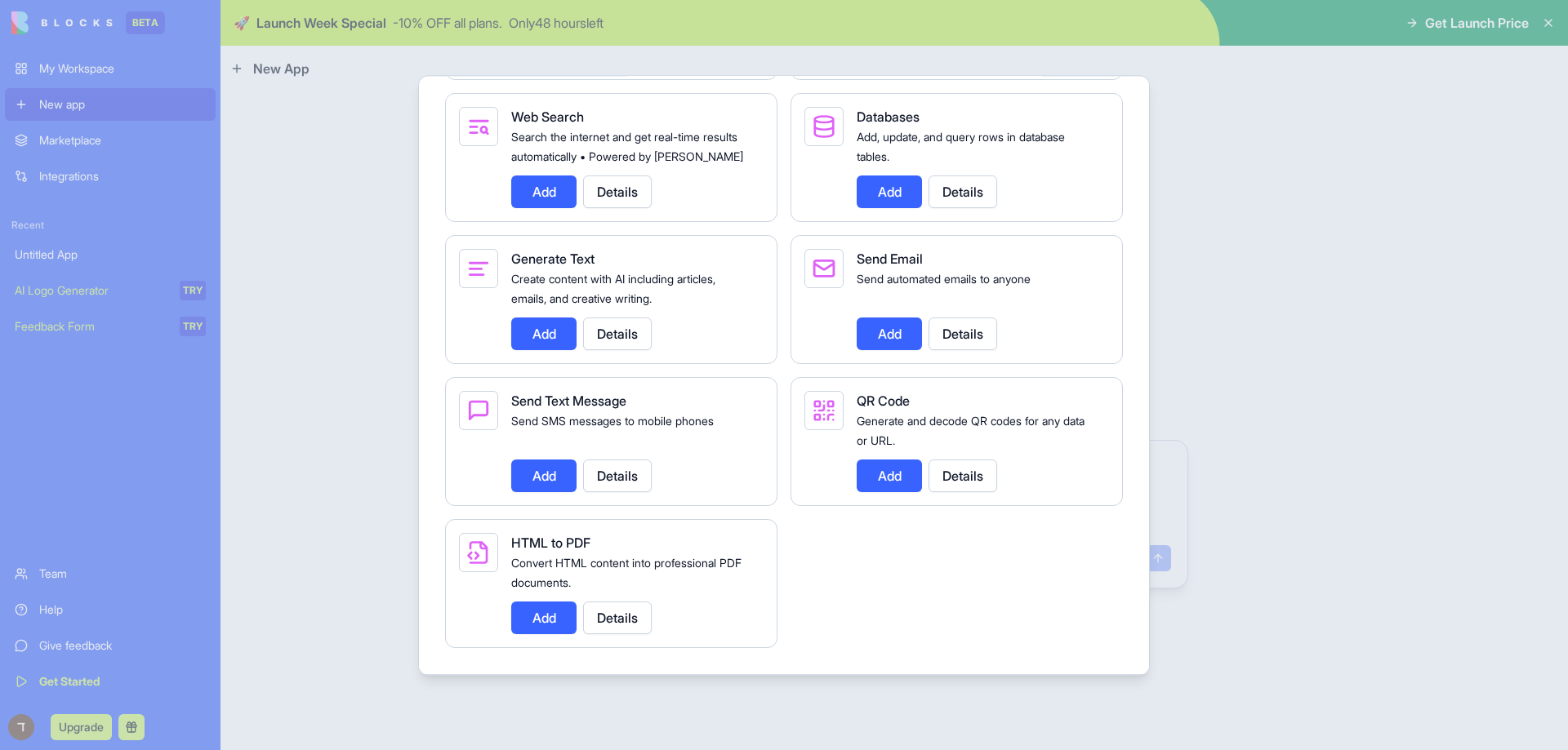
scroll to position [2300, 0]
click at [403, 524] on div at bounding box center [784, 375] width 1568 height 750
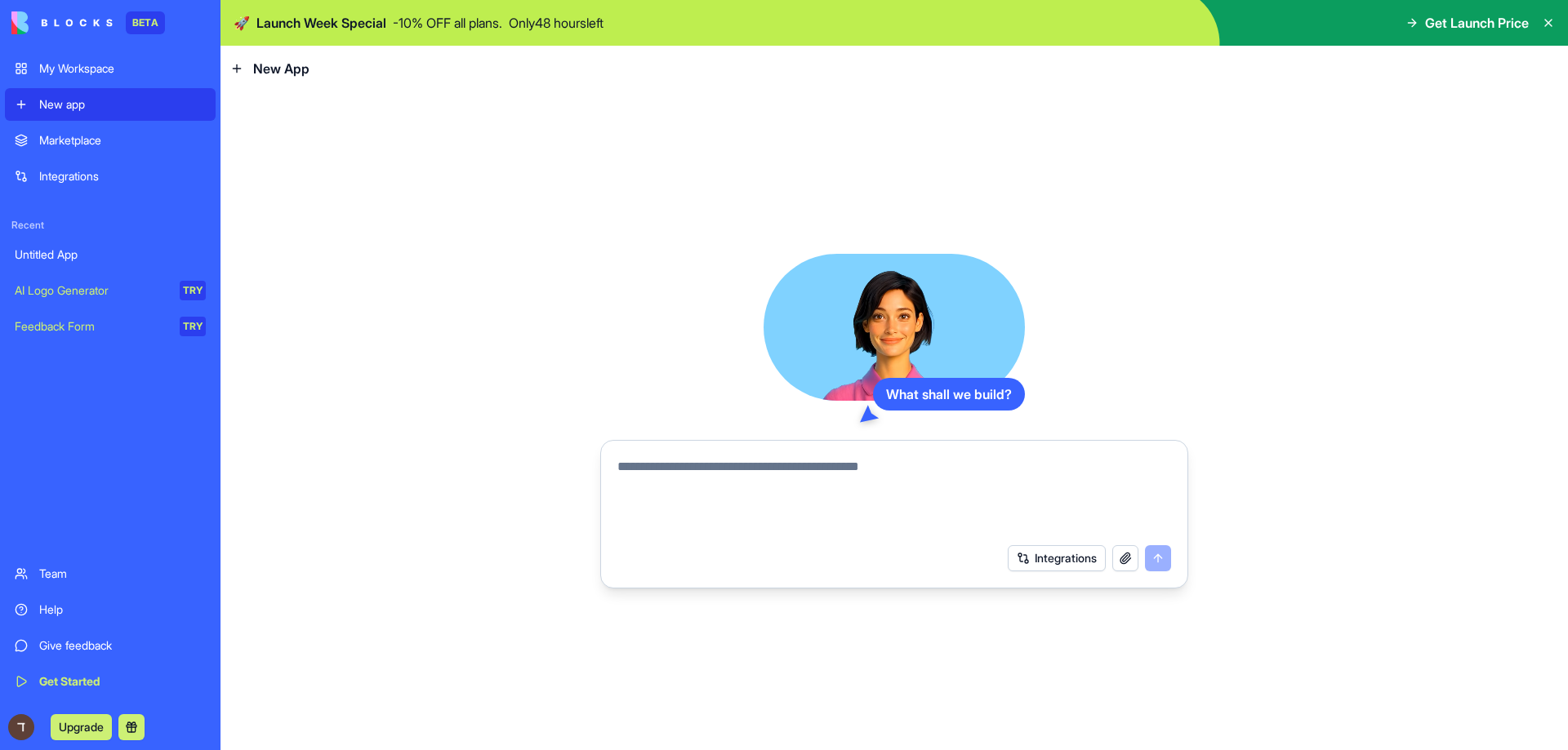
click at [1126, 555] on button "button" at bounding box center [1126, 558] width 27 height 27
click at [1029, 550] on button "Integrations" at bounding box center [1057, 558] width 98 height 27
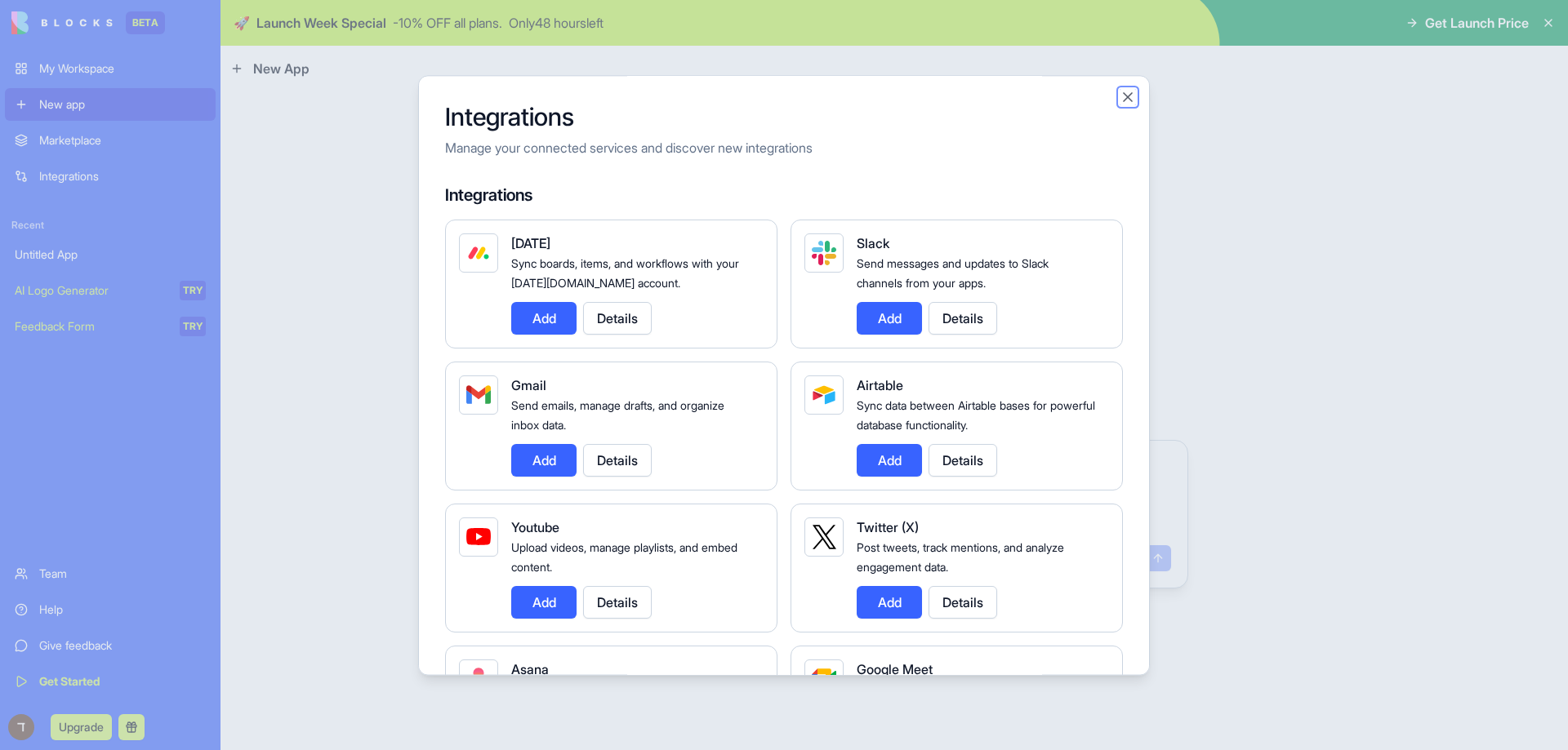
click at [1126, 95] on button "Close" at bounding box center [1127, 97] width 16 height 16
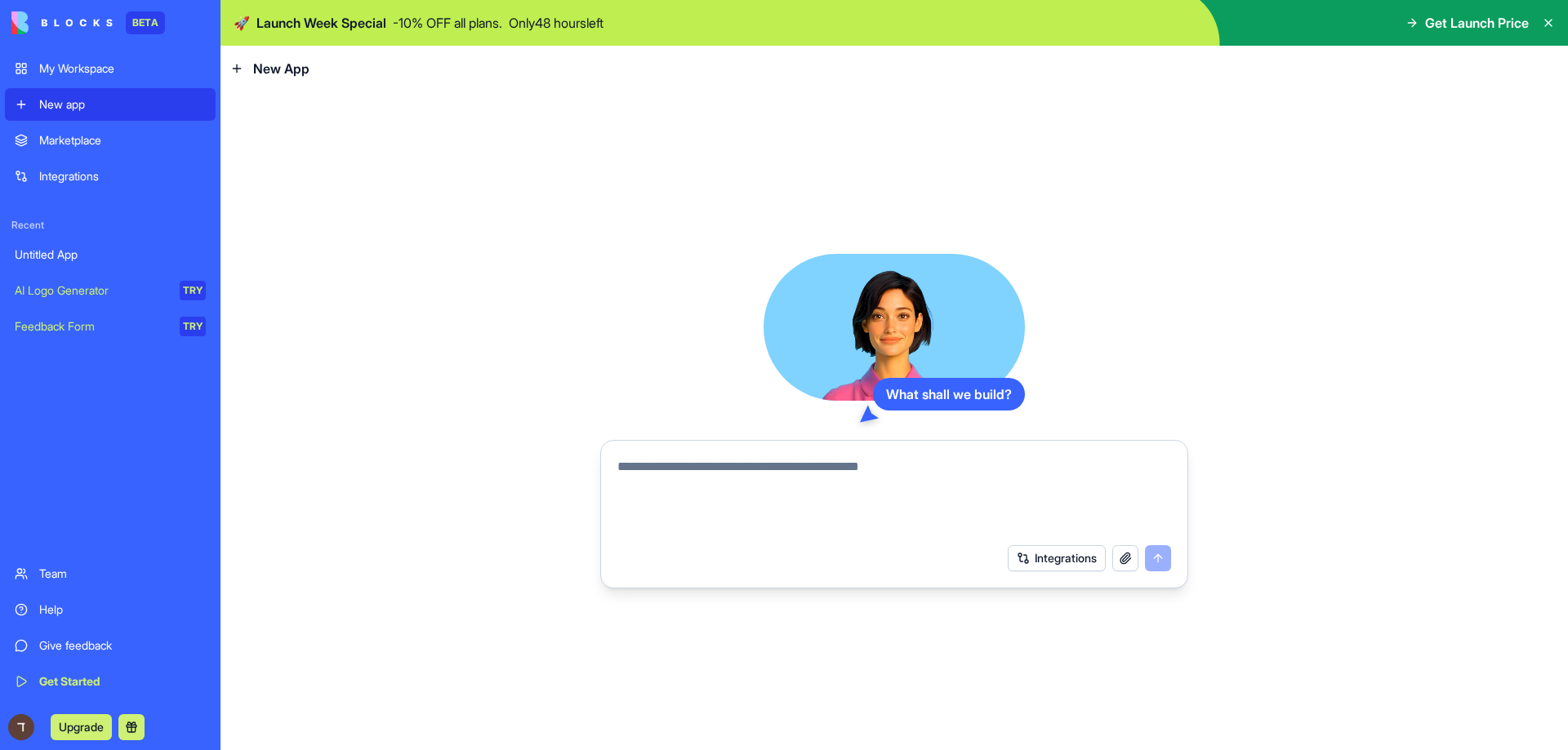
click at [40, 61] on link "My Workspace" at bounding box center [111, 68] width 211 height 33
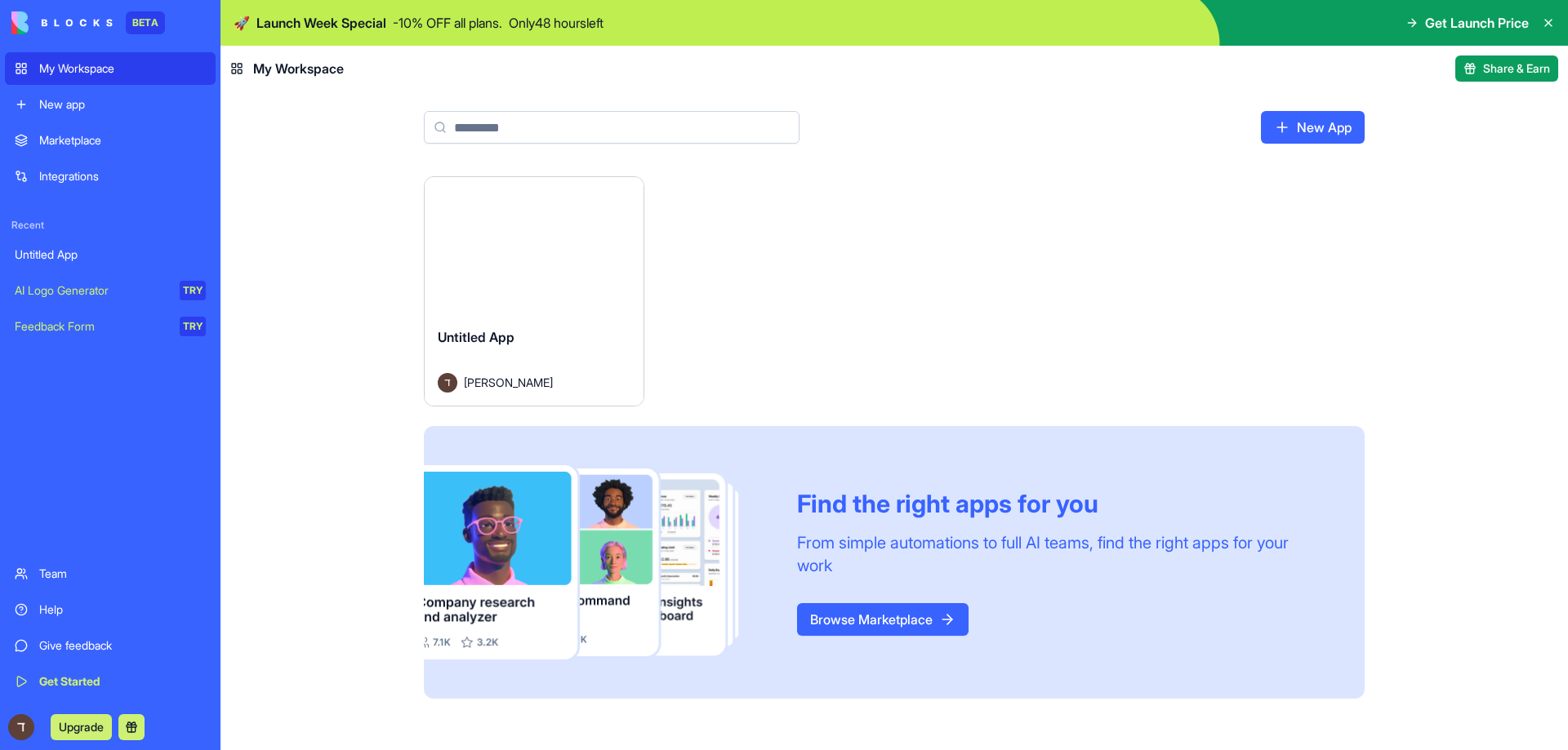
click at [369, 247] on div "Launch [PERSON_NAME] App [PERSON_NAME] Find the right apps for you From simple …" at bounding box center [894, 463] width 1348 height 574
click at [179, 106] on div "New app" at bounding box center [122, 104] width 166 height 16
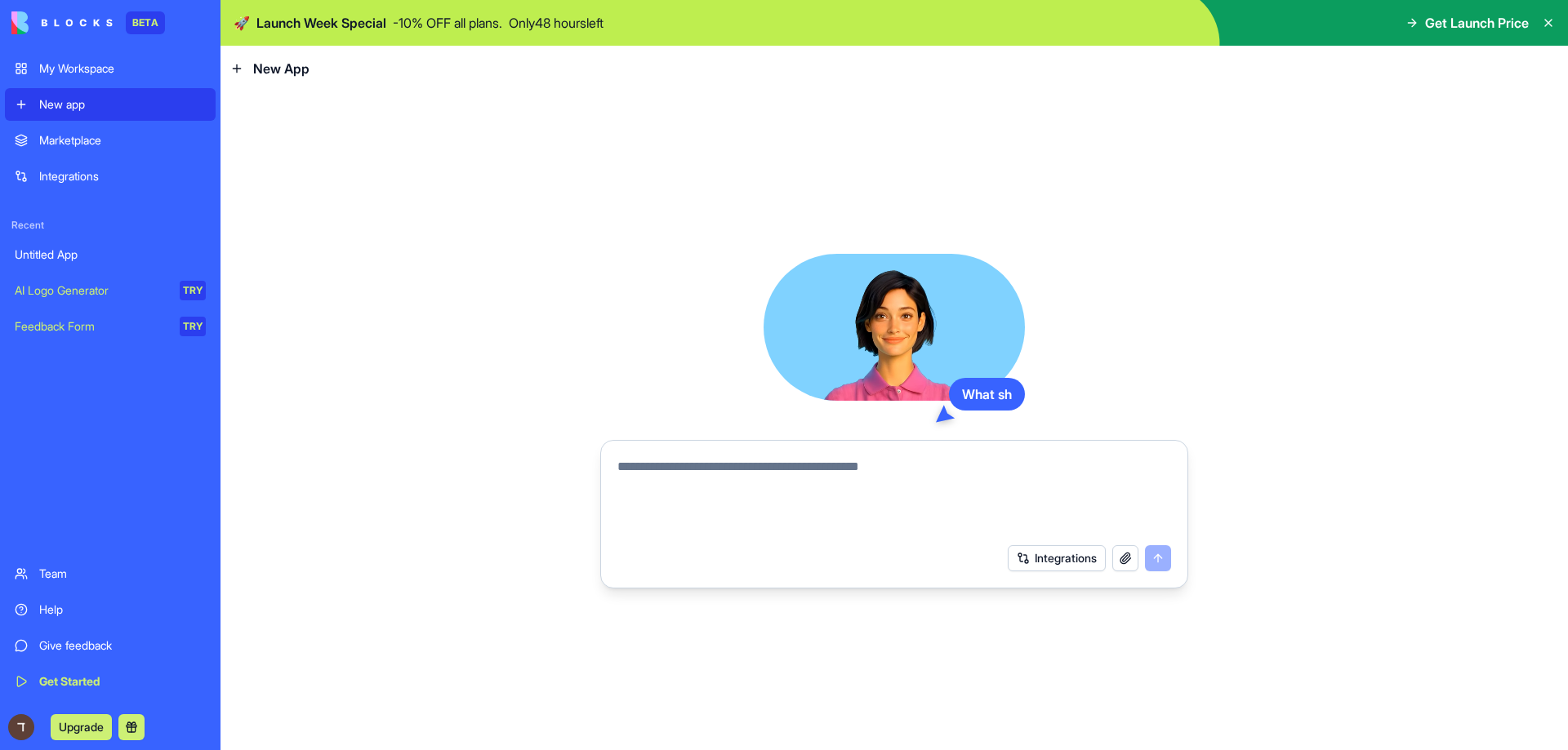
click at [197, 80] on link "My Workspace" at bounding box center [111, 68] width 211 height 33
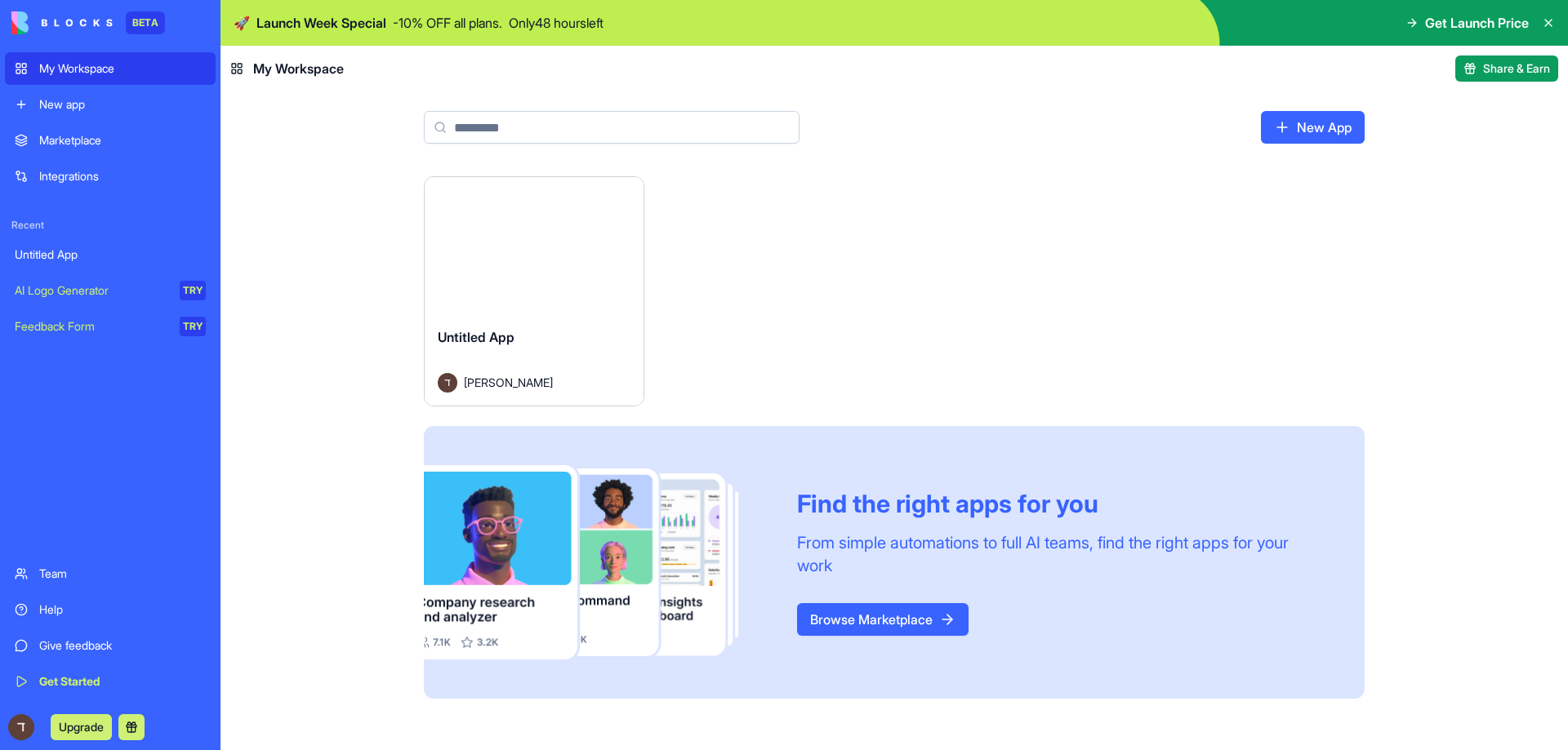
click at [173, 135] on div "Marketplace" at bounding box center [122, 141] width 166 height 16
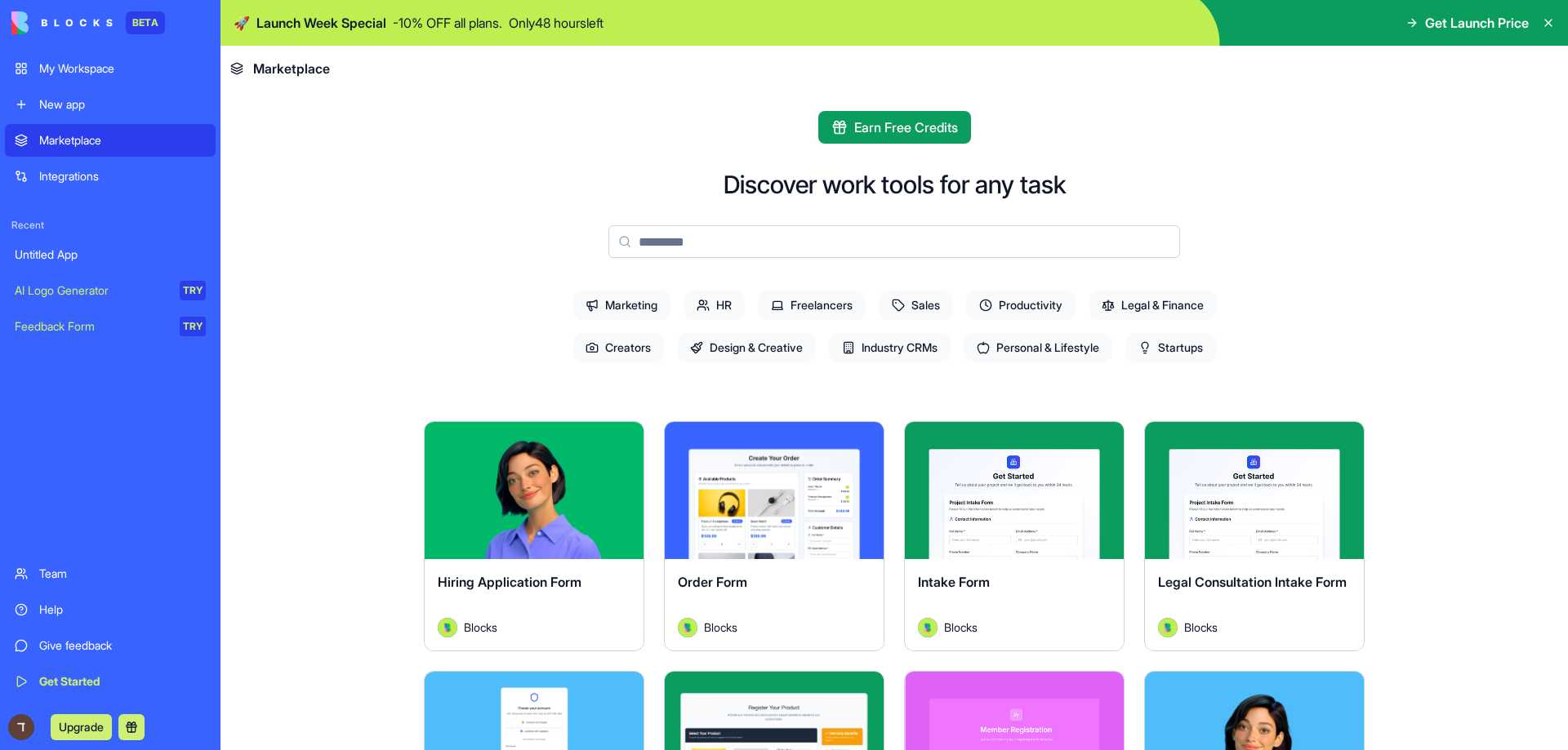
click at [185, 118] on link "New app" at bounding box center [111, 104] width 211 height 33
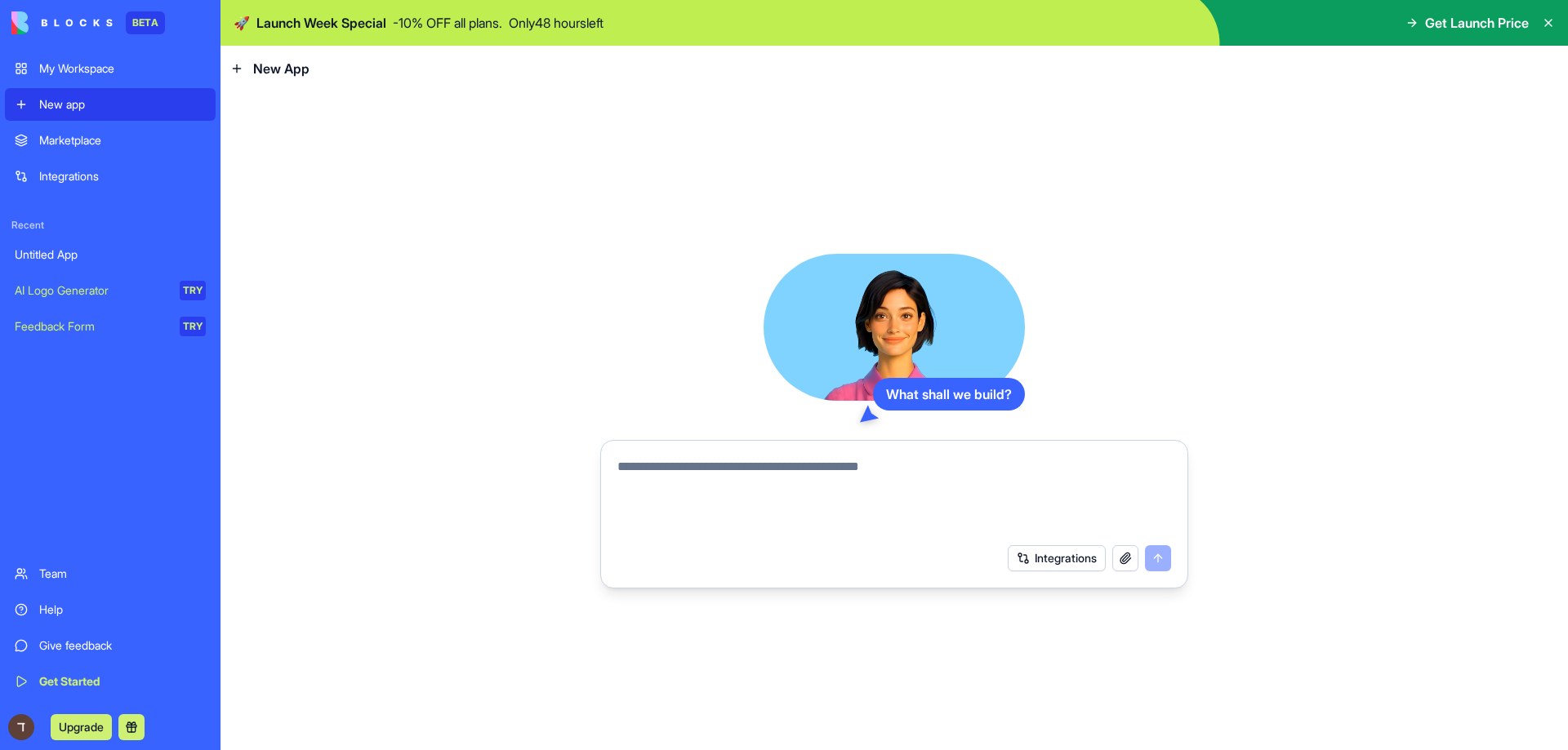
click at [181, 72] on div "My Workspace" at bounding box center [122, 68] width 166 height 16
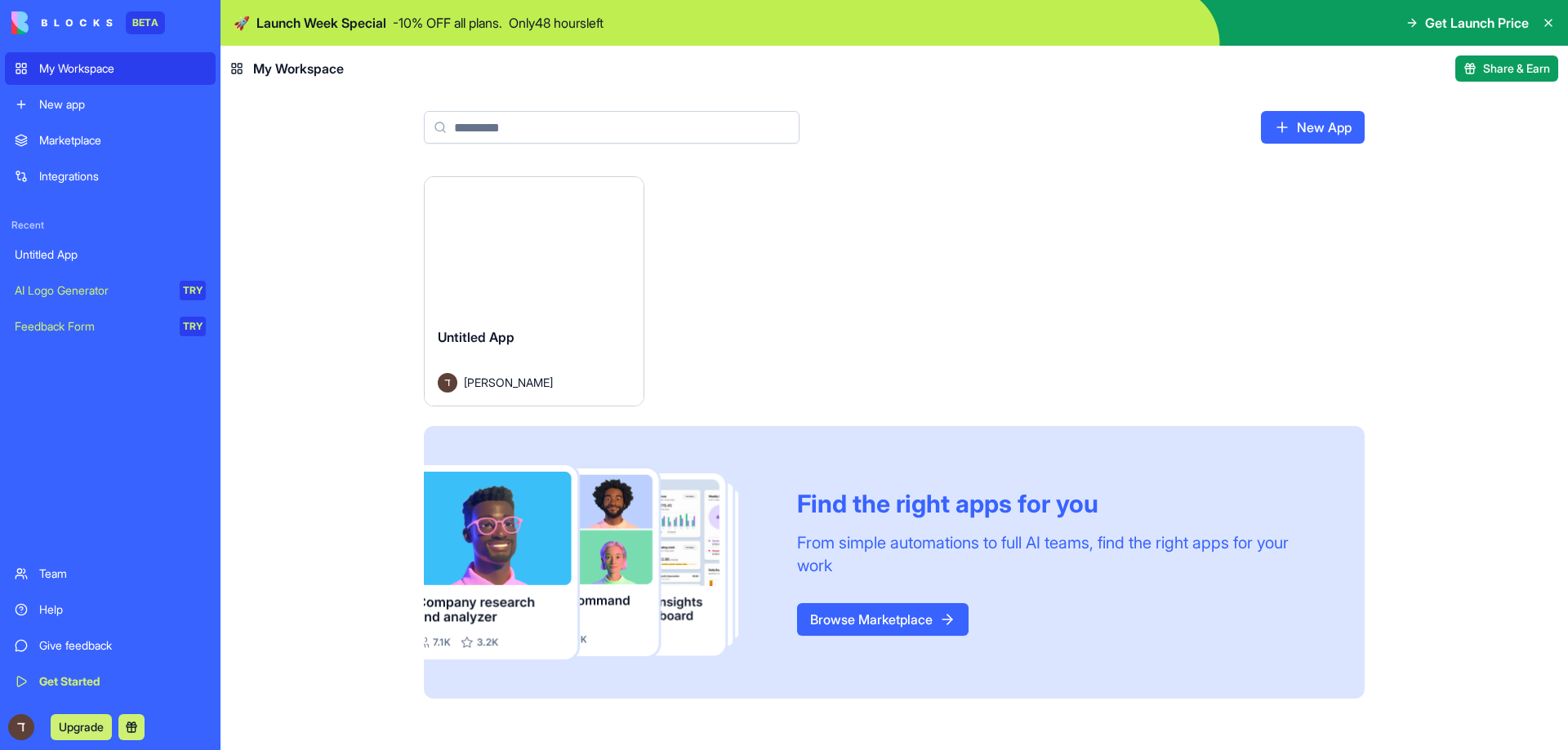
click at [119, 111] on div "New app" at bounding box center [122, 104] width 166 height 16
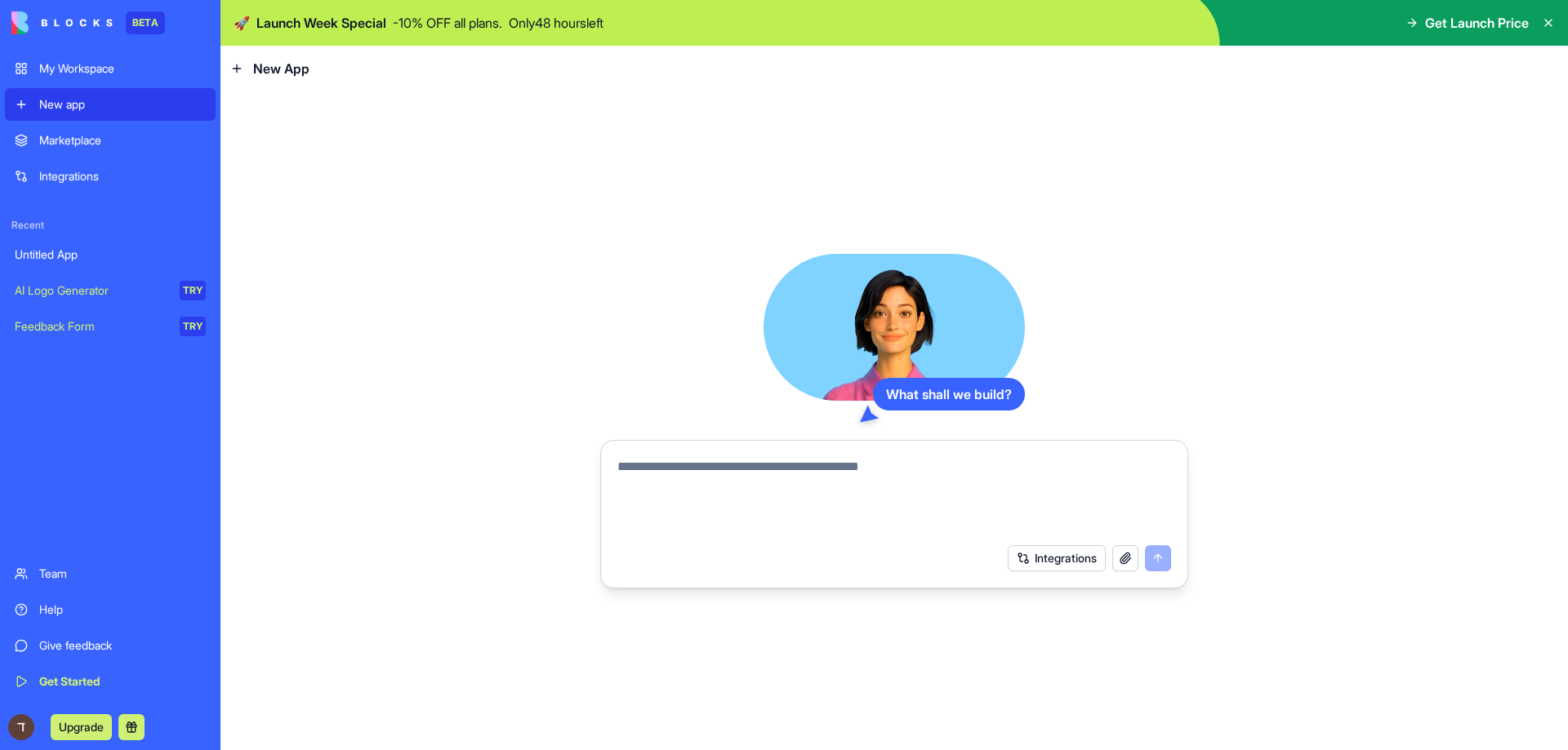
click at [795, 478] on textarea at bounding box center [895, 496] width 554 height 79
click at [808, 464] on textarea at bounding box center [895, 496] width 554 height 79
click at [1073, 555] on button "Integrations" at bounding box center [1057, 558] width 98 height 27
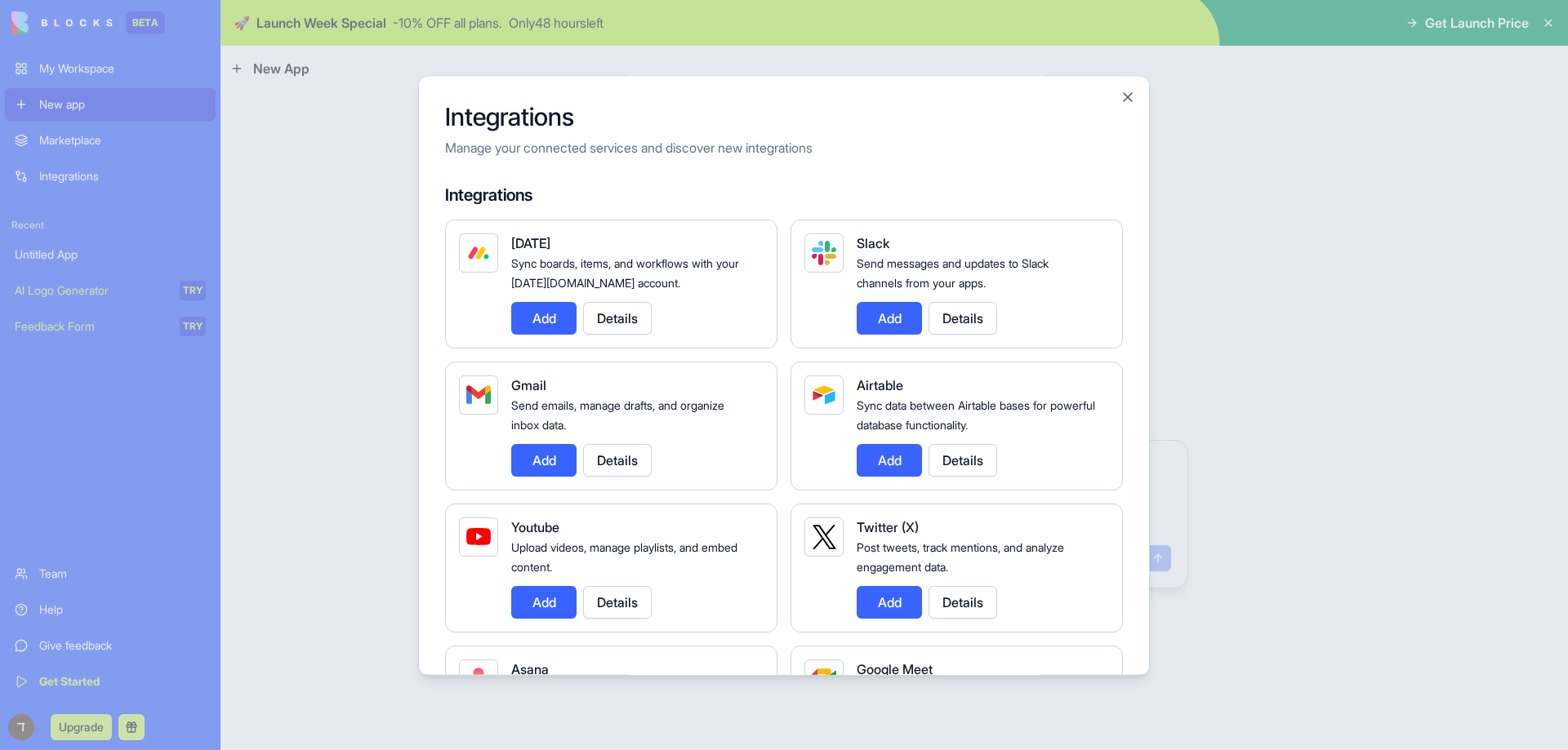
click at [562, 462] on button "Add" at bounding box center [544, 460] width 65 height 33
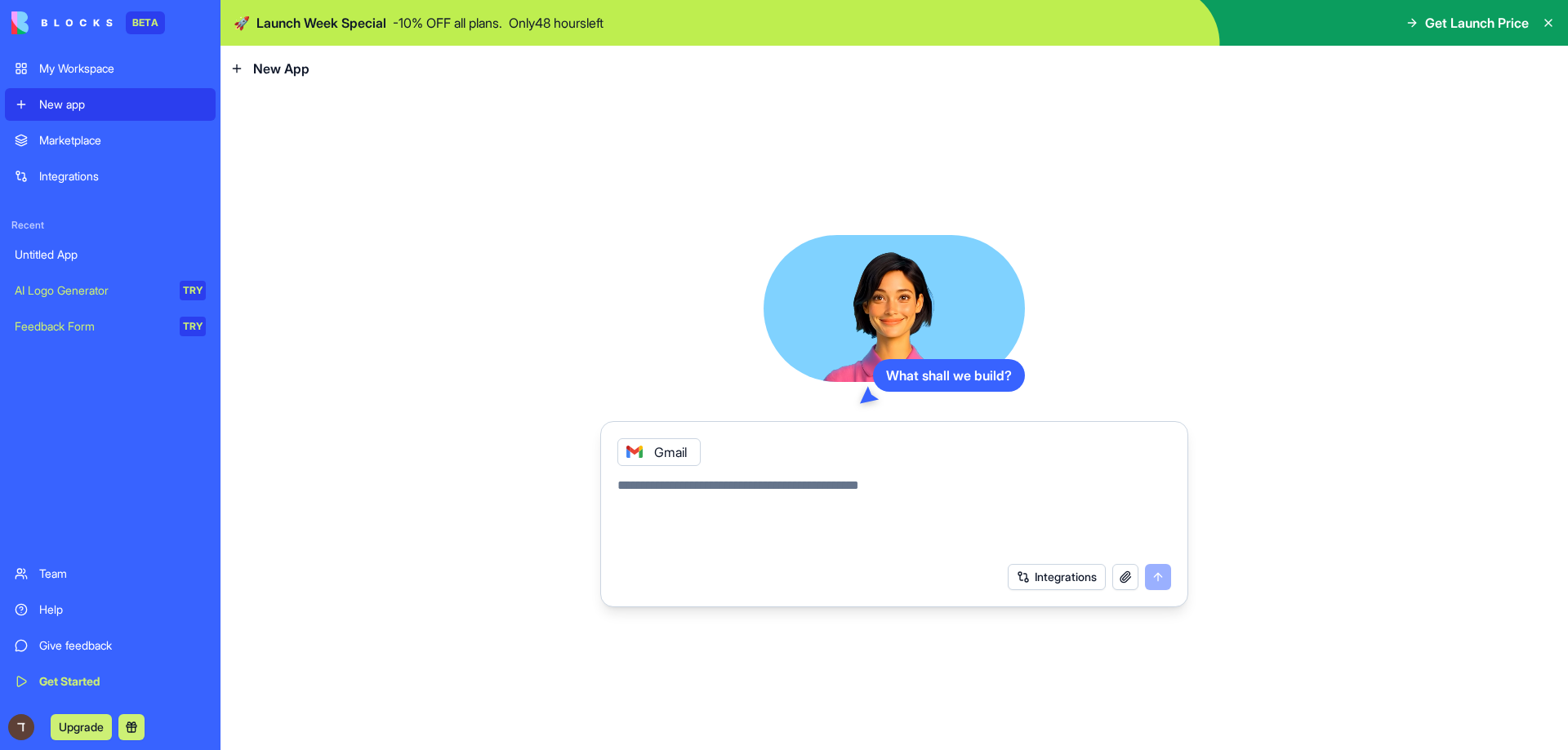
click at [689, 476] on textarea at bounding box center [895, 515] width 554 height 79
click at [174, 57] on link "My Workspace" at bounding box center [111, 68] width 211 height 33
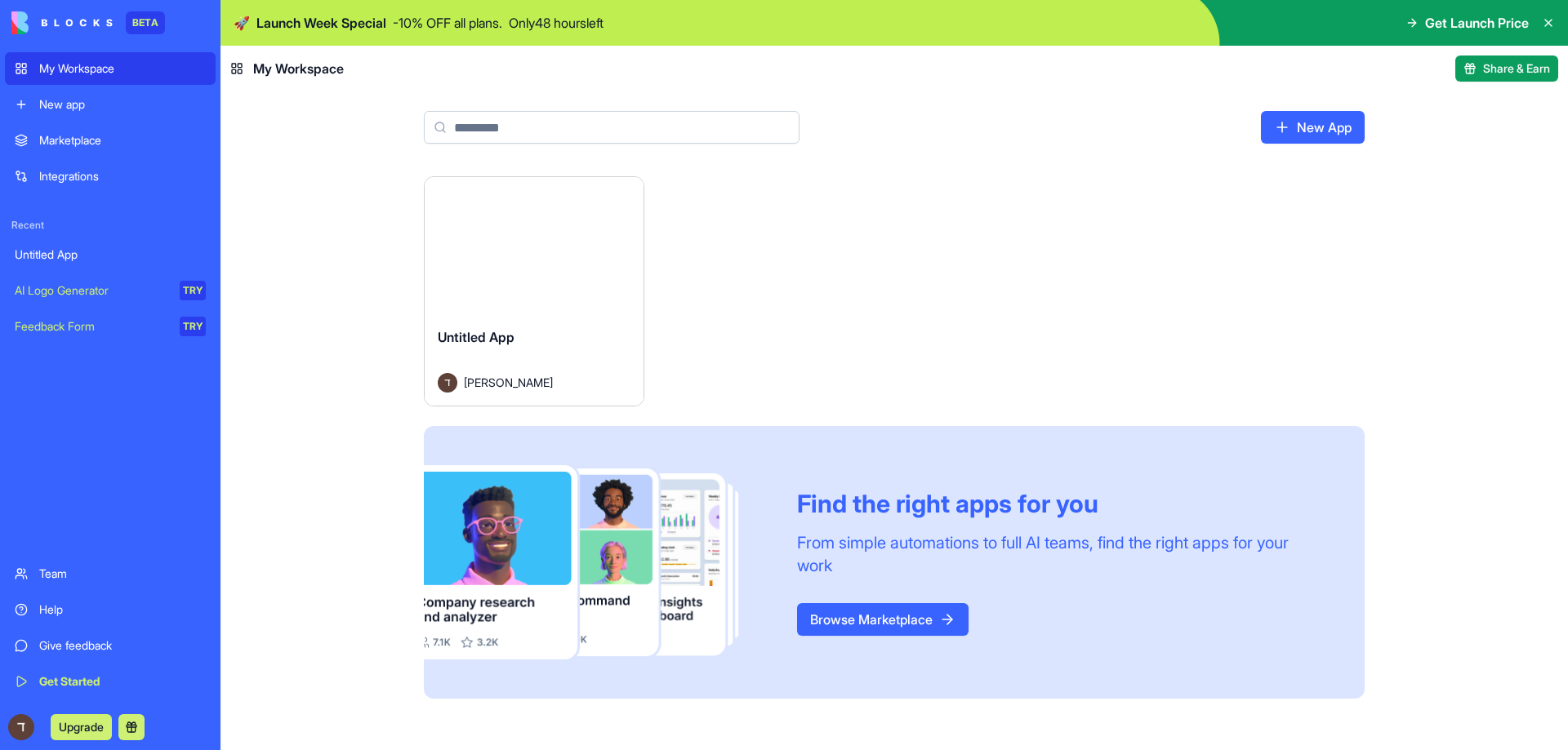
click at [582, 190] on div "Launch" at bounding box center [534, 245] width 219 height 137
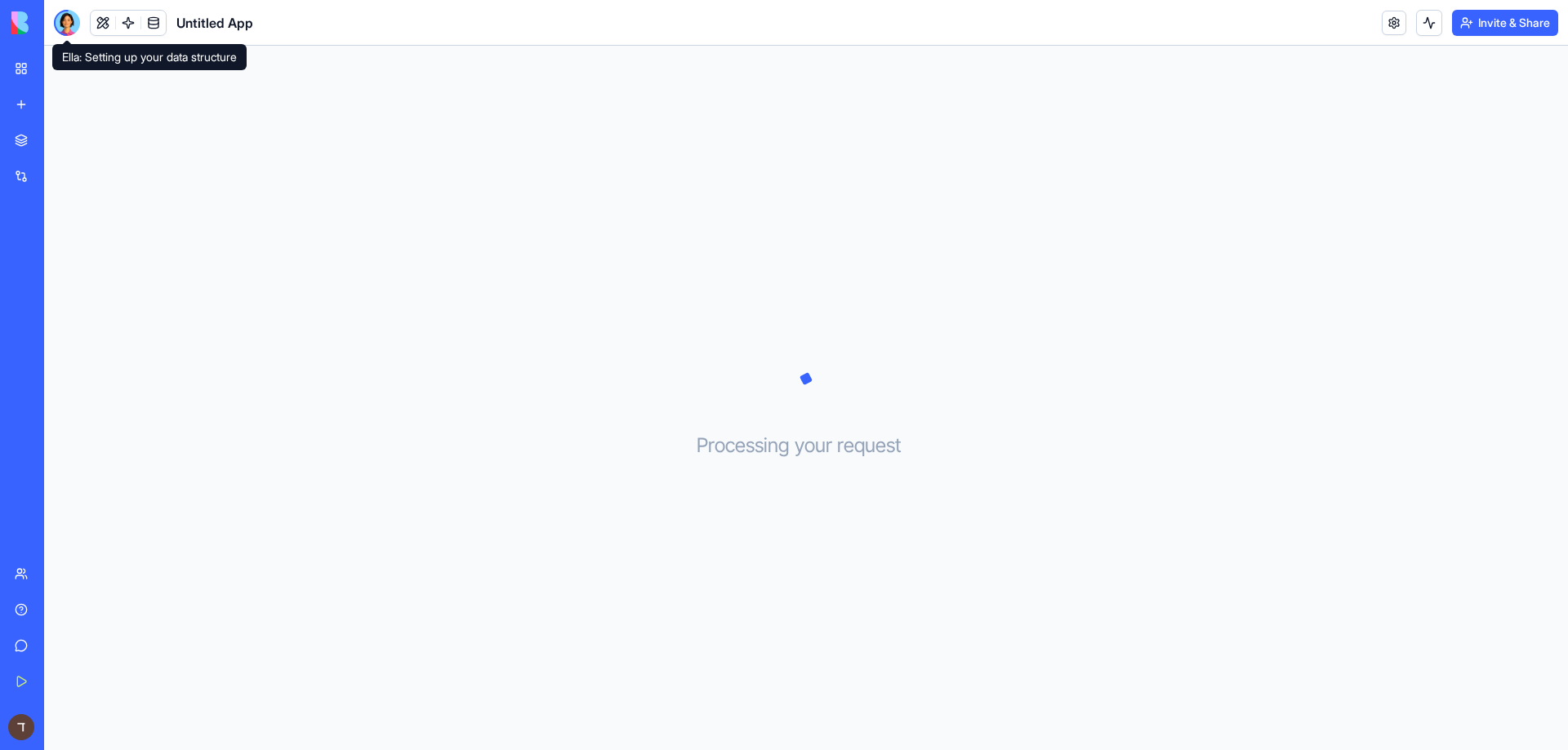
click at [70, 27] on div at bounding box center [67, 23] width 27 height 27
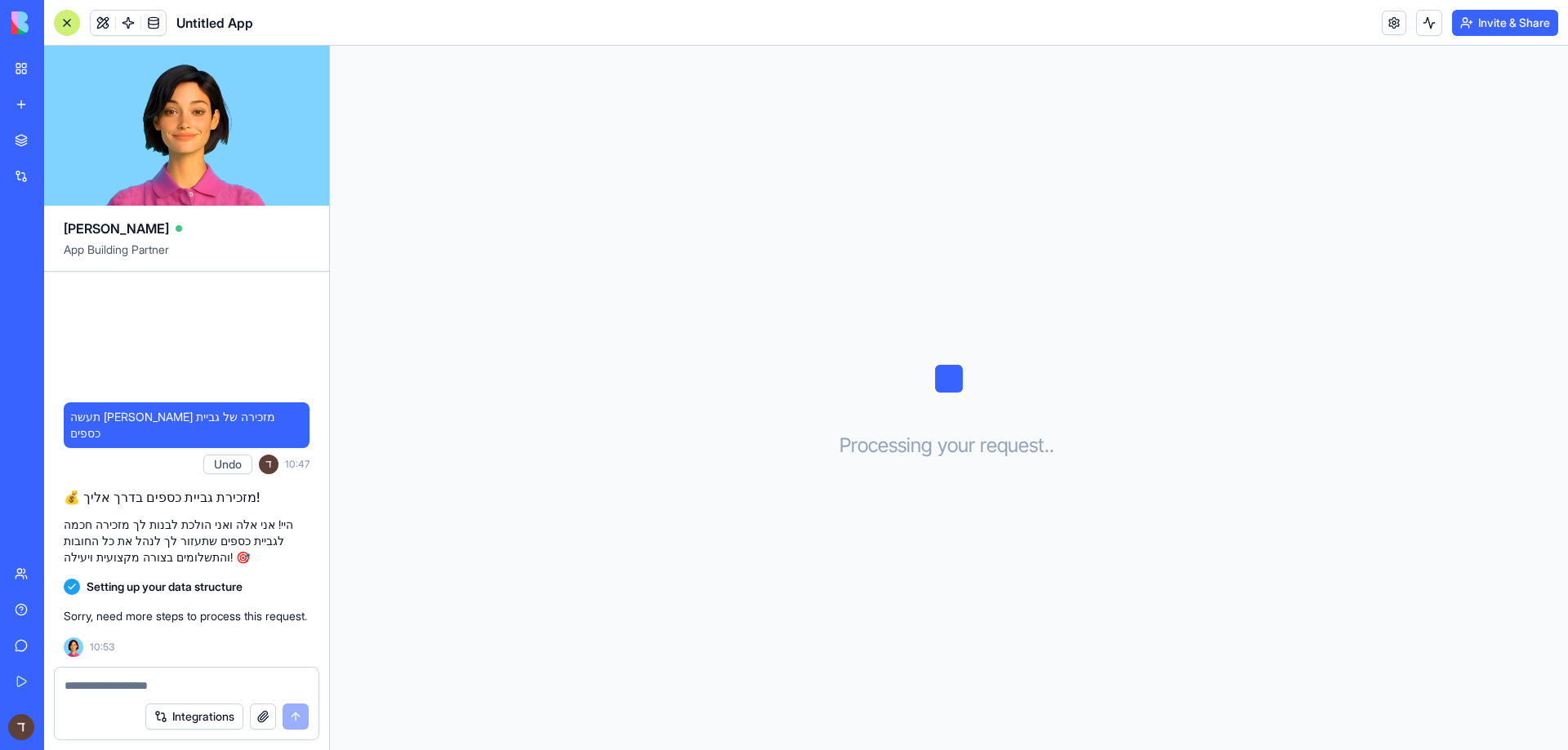
drag, startPoint x: 274, startPoint y: 348, endPoint x: 227, endPoint y: 782, distance: 436.5
drag, startPoint x: 227, startPoint y: 782, endPoint x: 178, endPoint y: 686, distance: 107.8
click at [178, 686] on textarea at bounding box center [187, 685] width 244 height 16
click at [234, 578] on div "Setting up your data structure" at bounding box center [187, 586] width 246 height 29
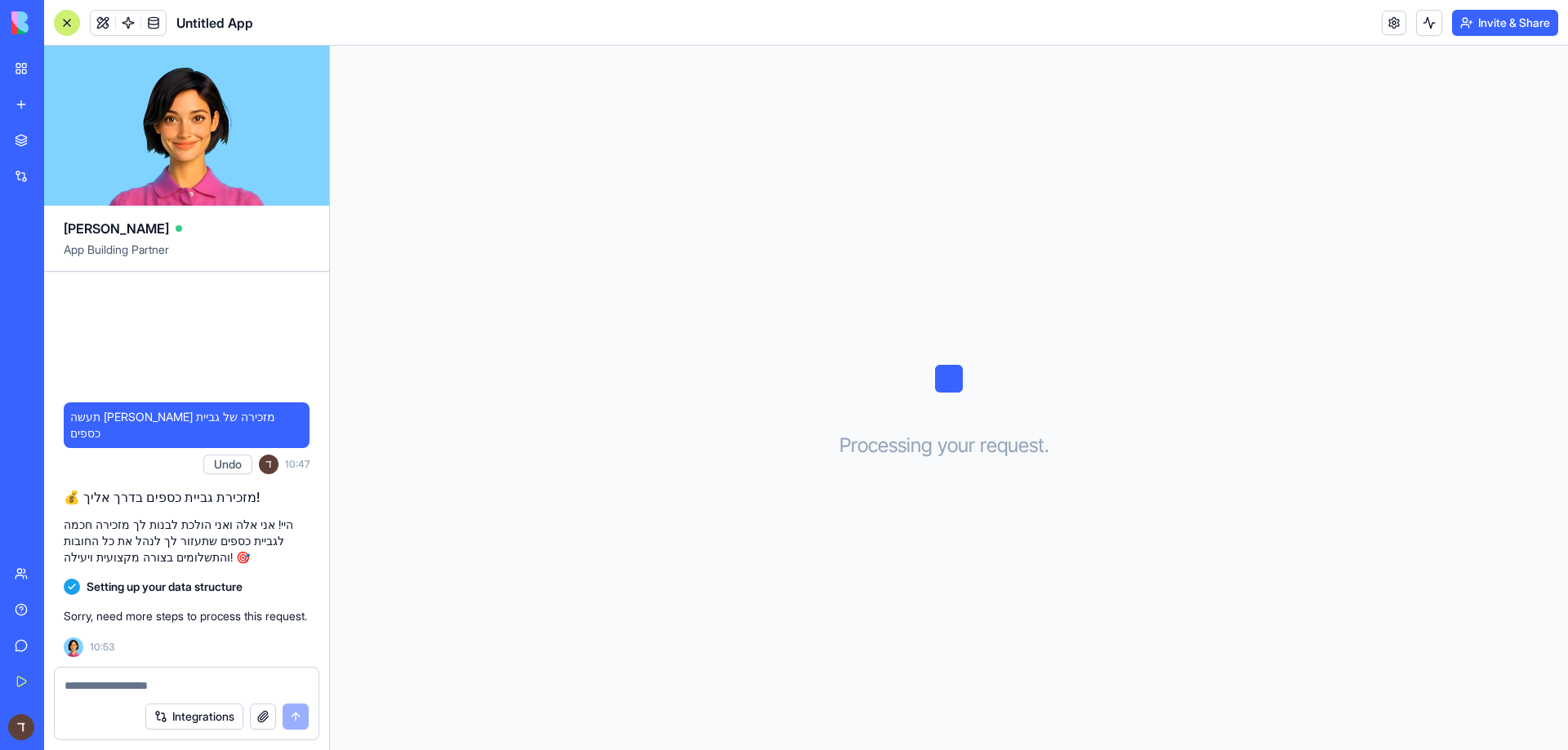
click at [19, 63] on link "My Workspace" at bounding box center [38, 68] width 65 height 33
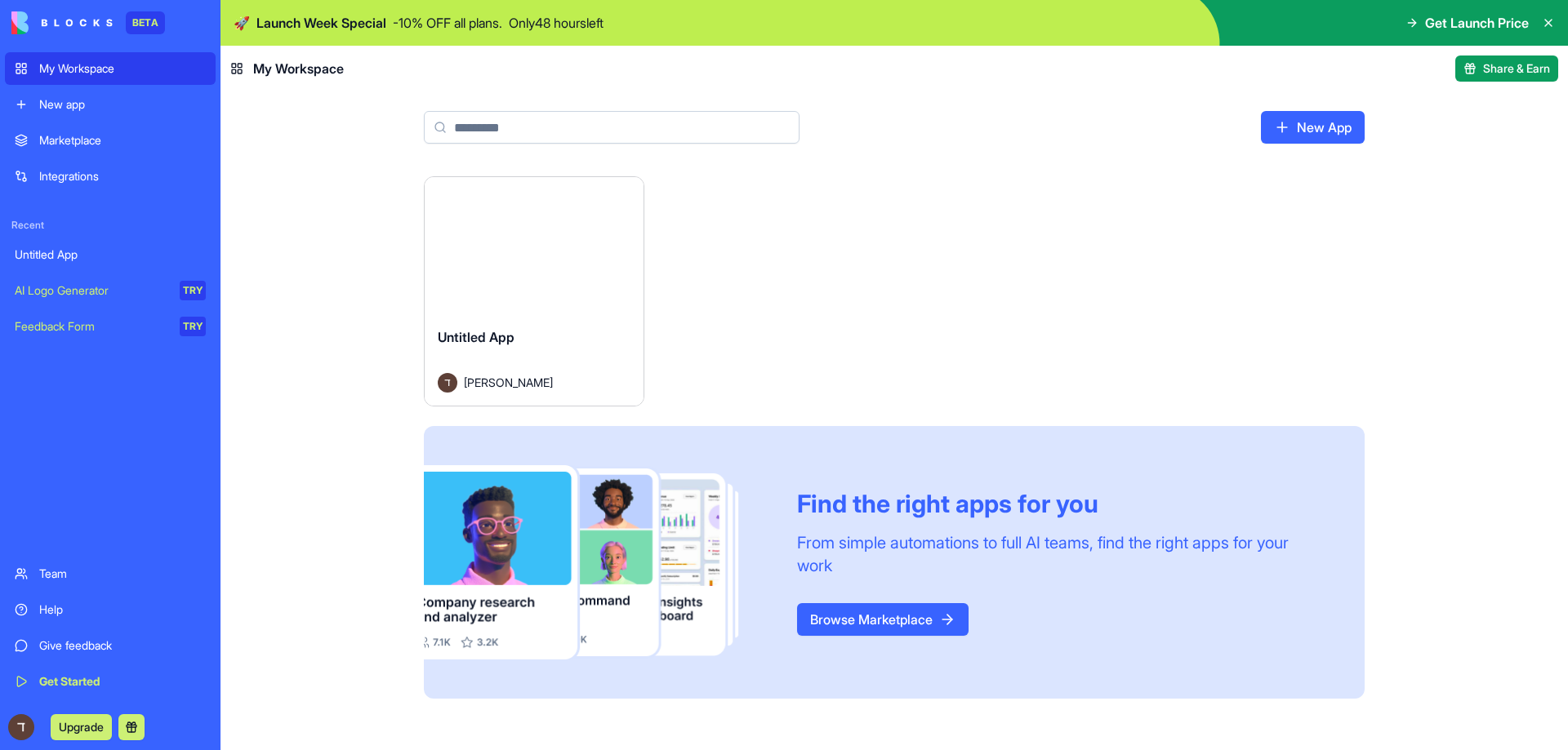
click at [317, 149] on main "New App Launch Untitled App דניאל ניסים Find the right apps for you From simple…" at bounding box center [894, 420] width 1348 height 659
click at [42, 259] on div "Untitled App" at bounding box center [111, 255] width 191 height 16
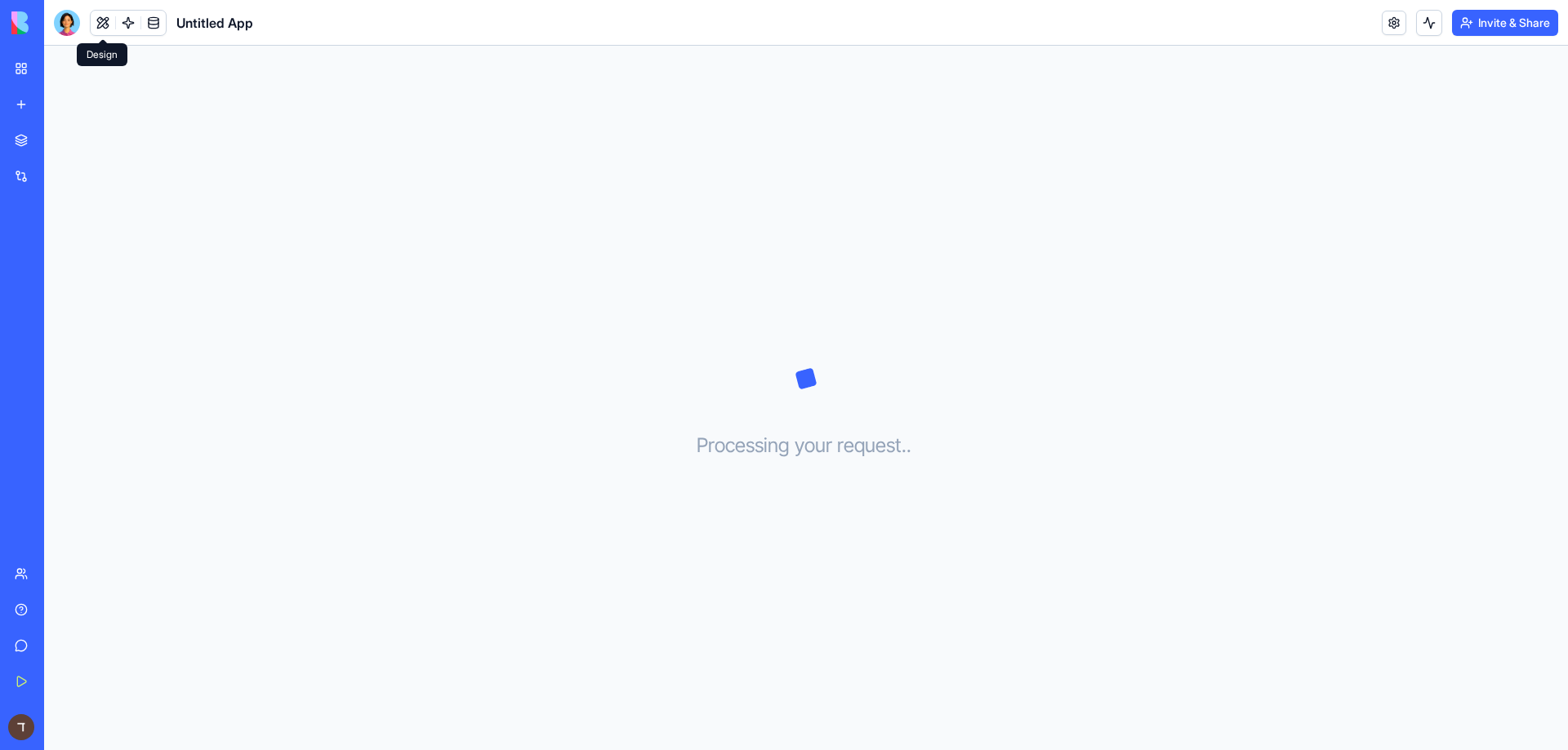
click at [109, 23] on button at bounding box center [103, 23] width 25 height 25
click at [216, 62] on button at bounding box center [213, 69] width 27 height 27
click at [65, 11] on div at bounding box center [67, 23] width 27 height 27
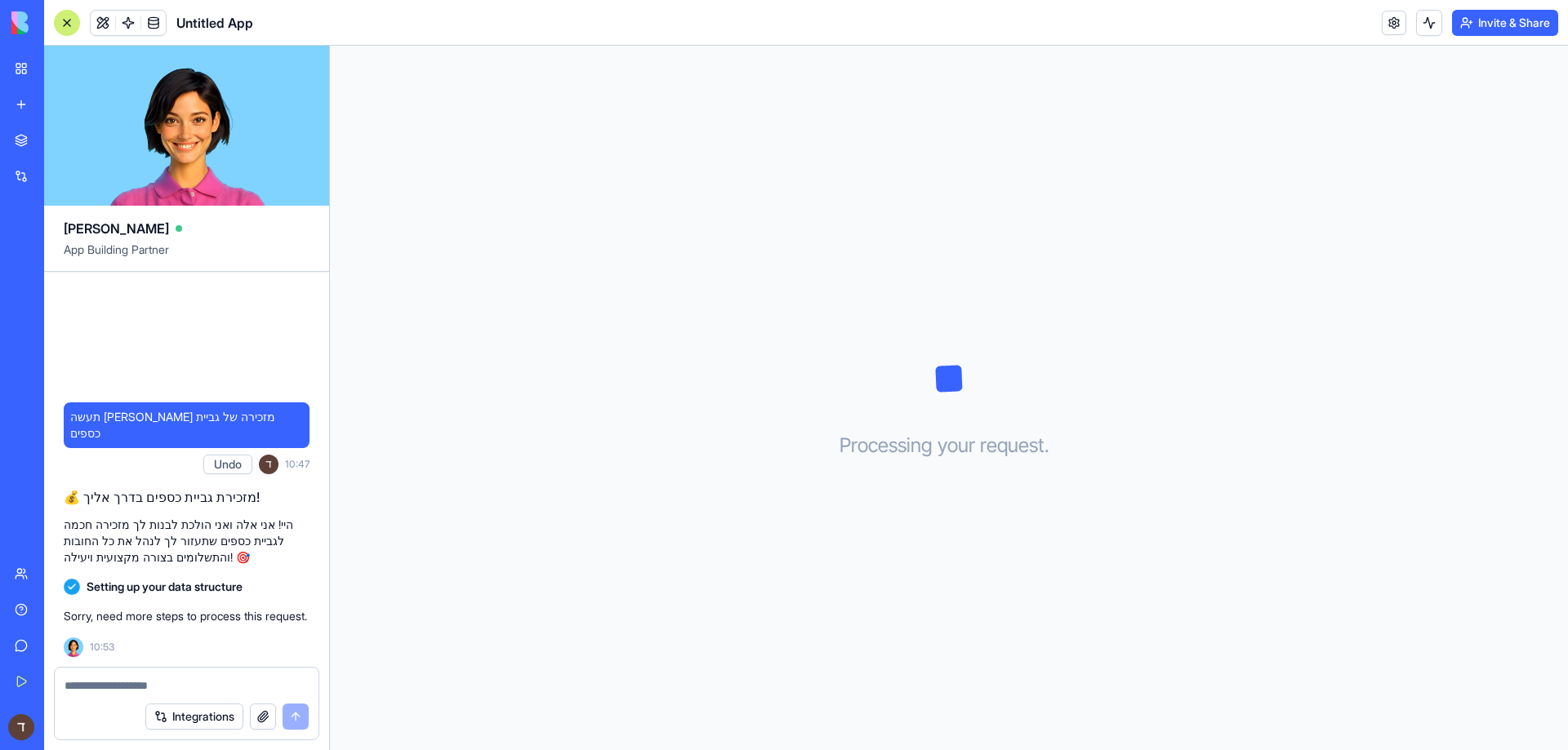
click at [19, 26] on img at bounding box center [62, 23] width 101 height 23
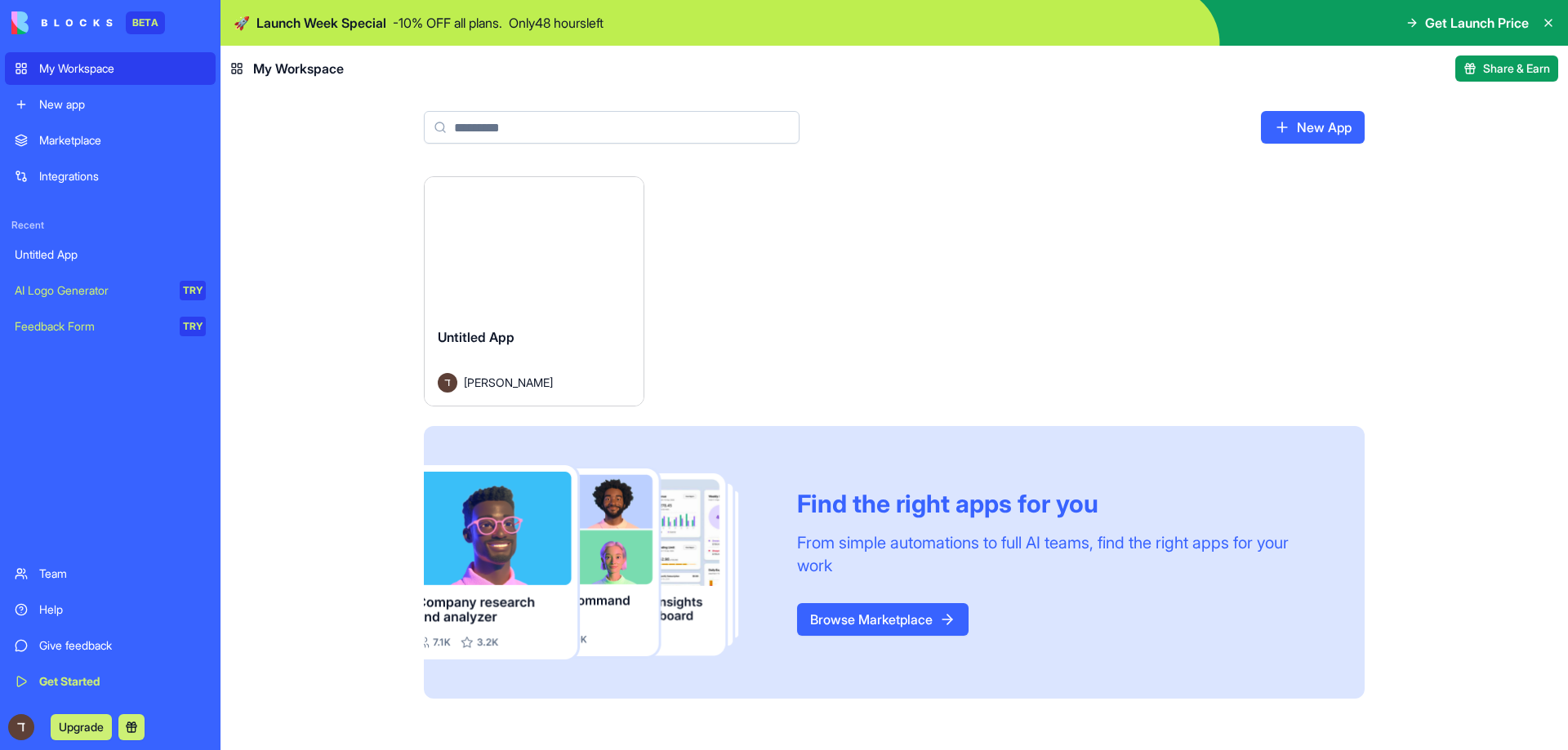
click at [295, 102] on main "New App Launch Untitled App דניאל ניסים Find the right apps for you From simple…" at bounding box center [894, 420] width 1348 height 659
